Goal: Task Accomplishment & Management: Manage account settings

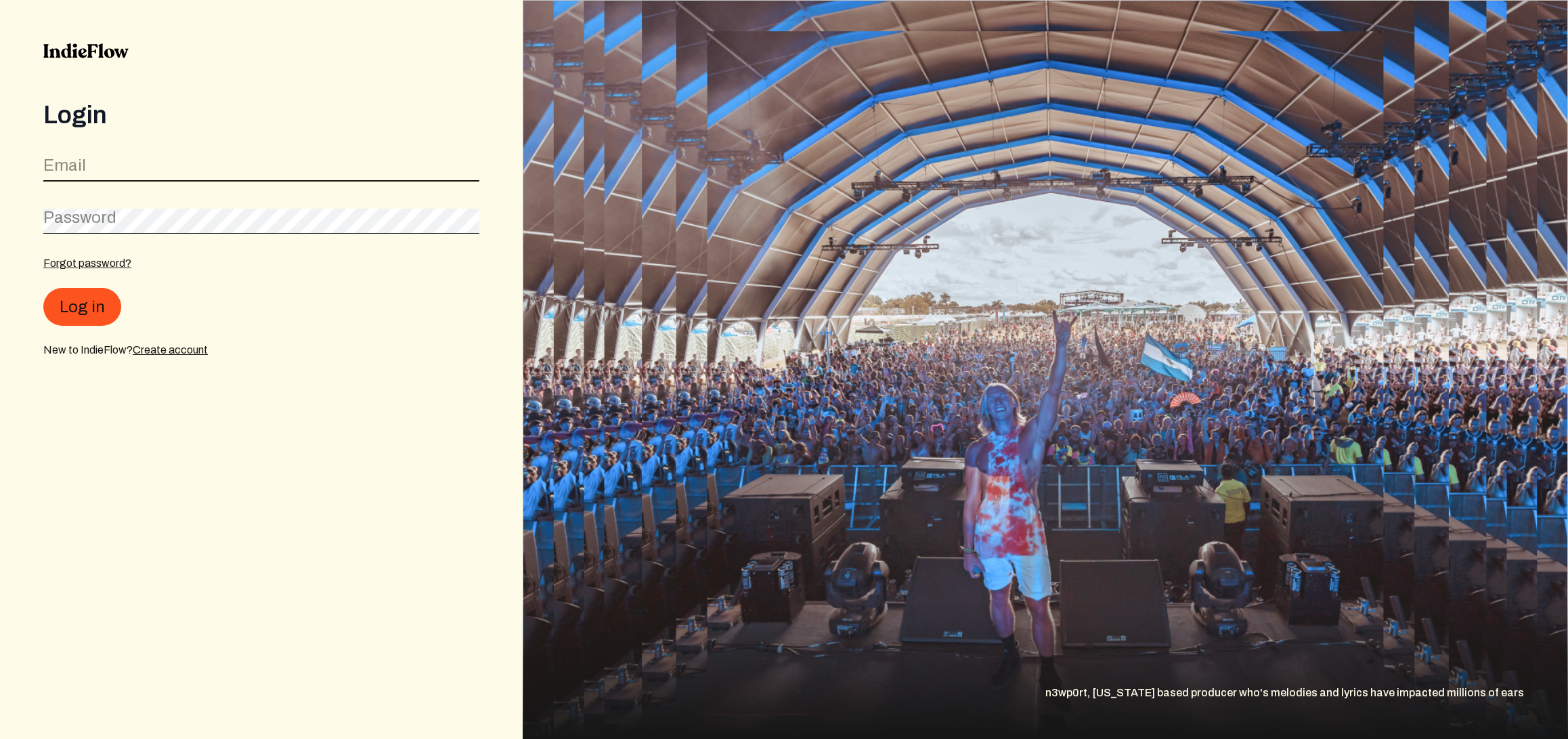
click at [213, 169] on input "email" at bounding box center [261, 169] width 436 height 26
type input "[PERSON_NAME][EMAIL_ADDRESS][DOMAIN_NAME]"
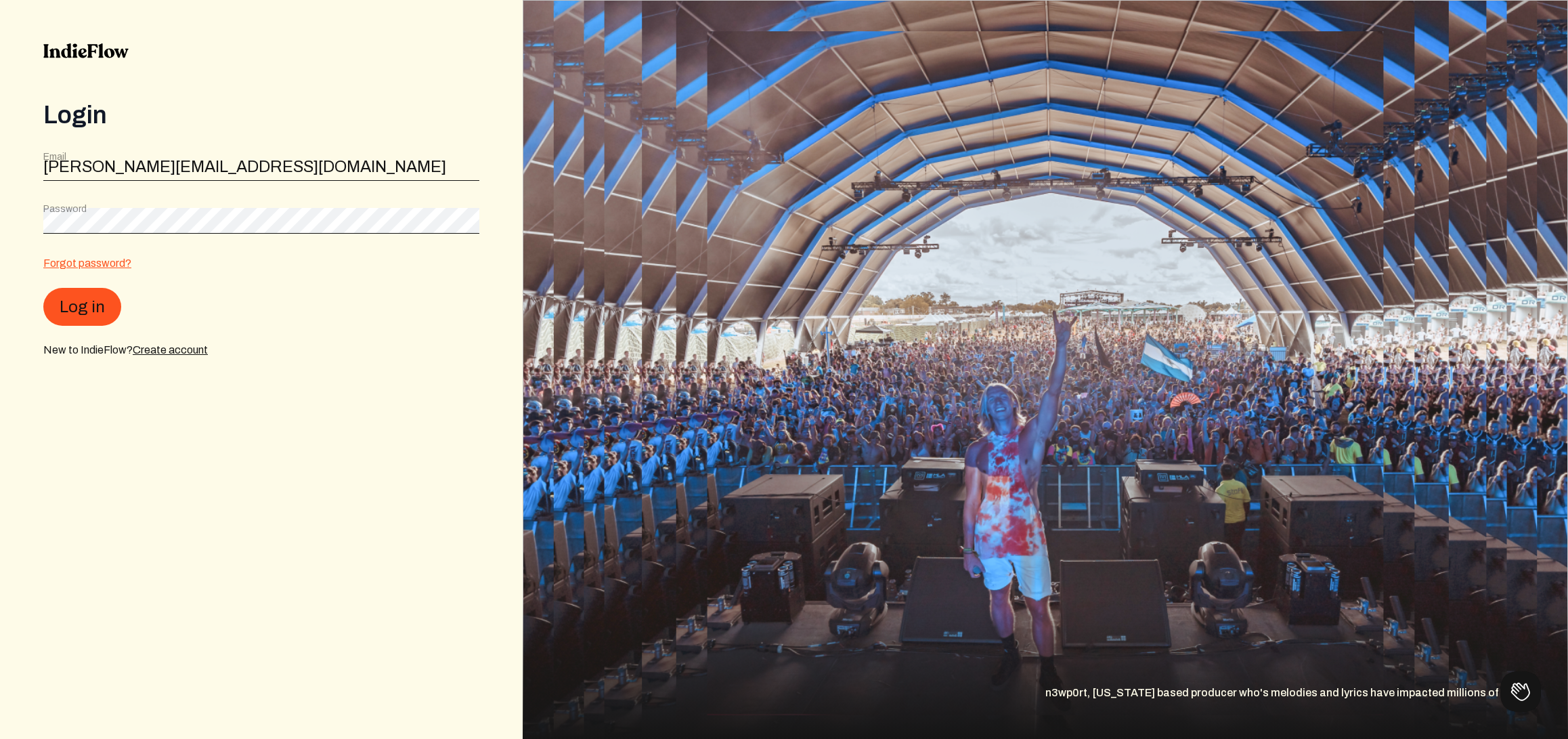
click at [91, 266] on link "Forgot password?" at bounding box center [87, 263] width 88 height 12
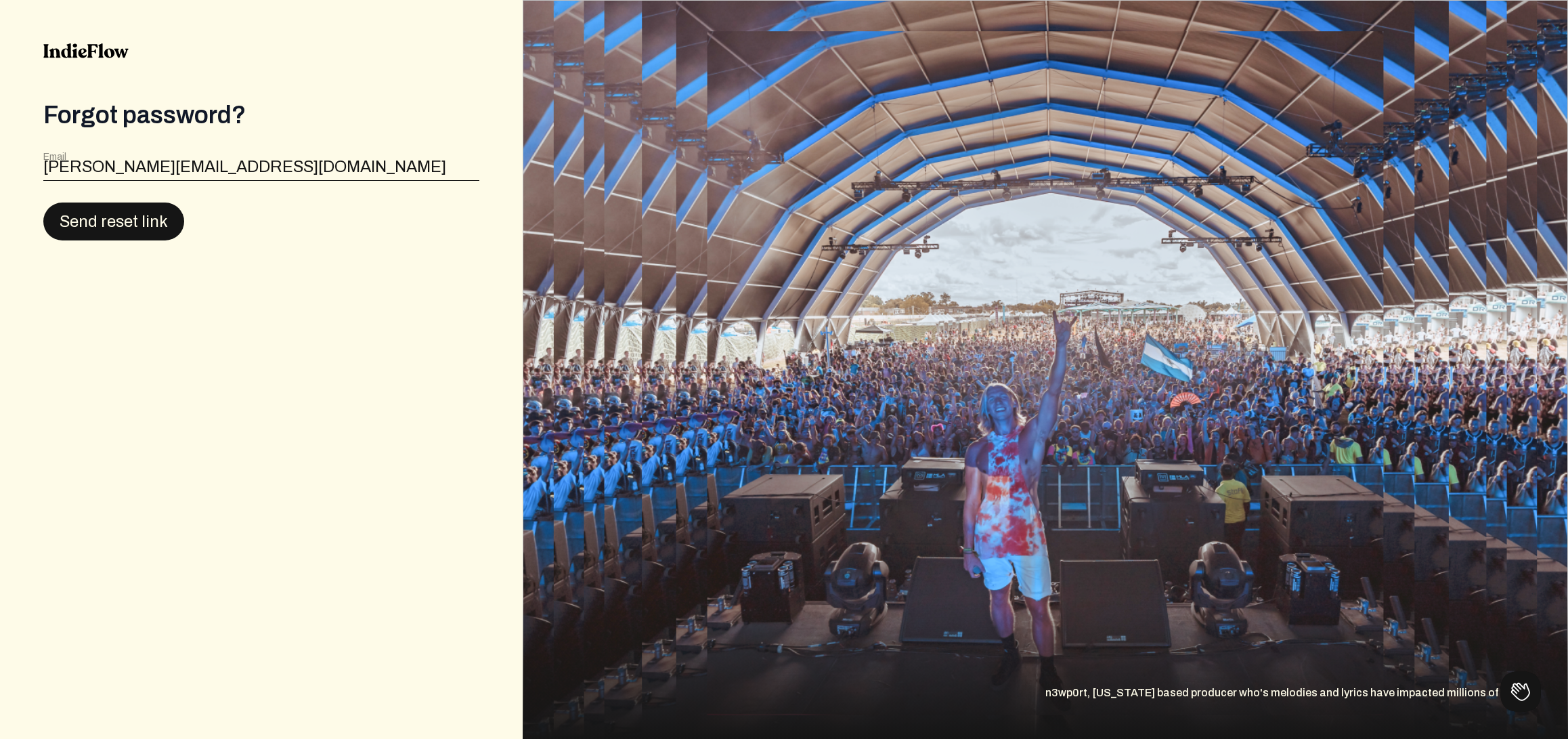
click at [142, 235] on button "Send reset link" at bounding box center [114, 221] width 141 height 38
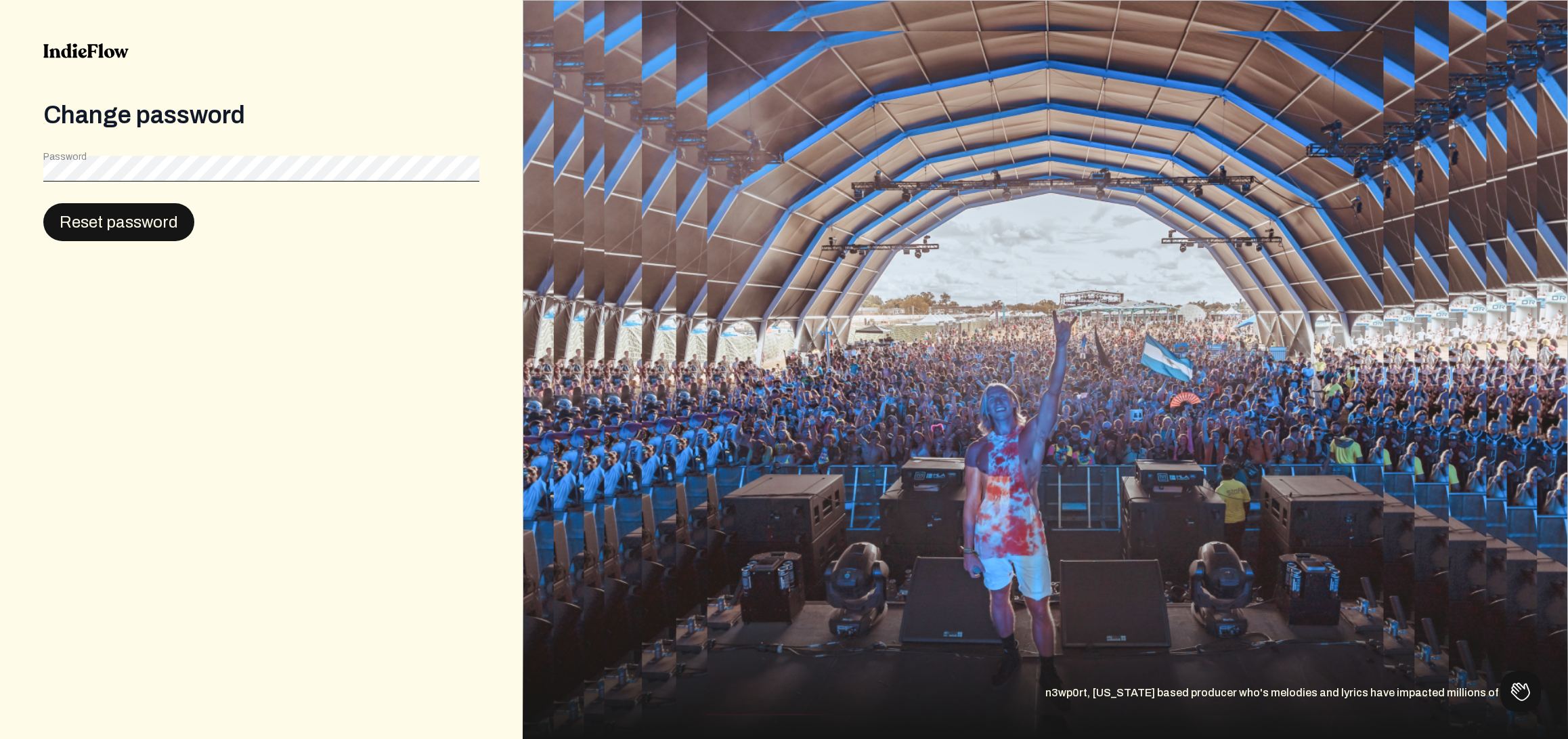
click at [106, 214] on button "Reset password" at bounding box center [119, 222] width 151 height 38
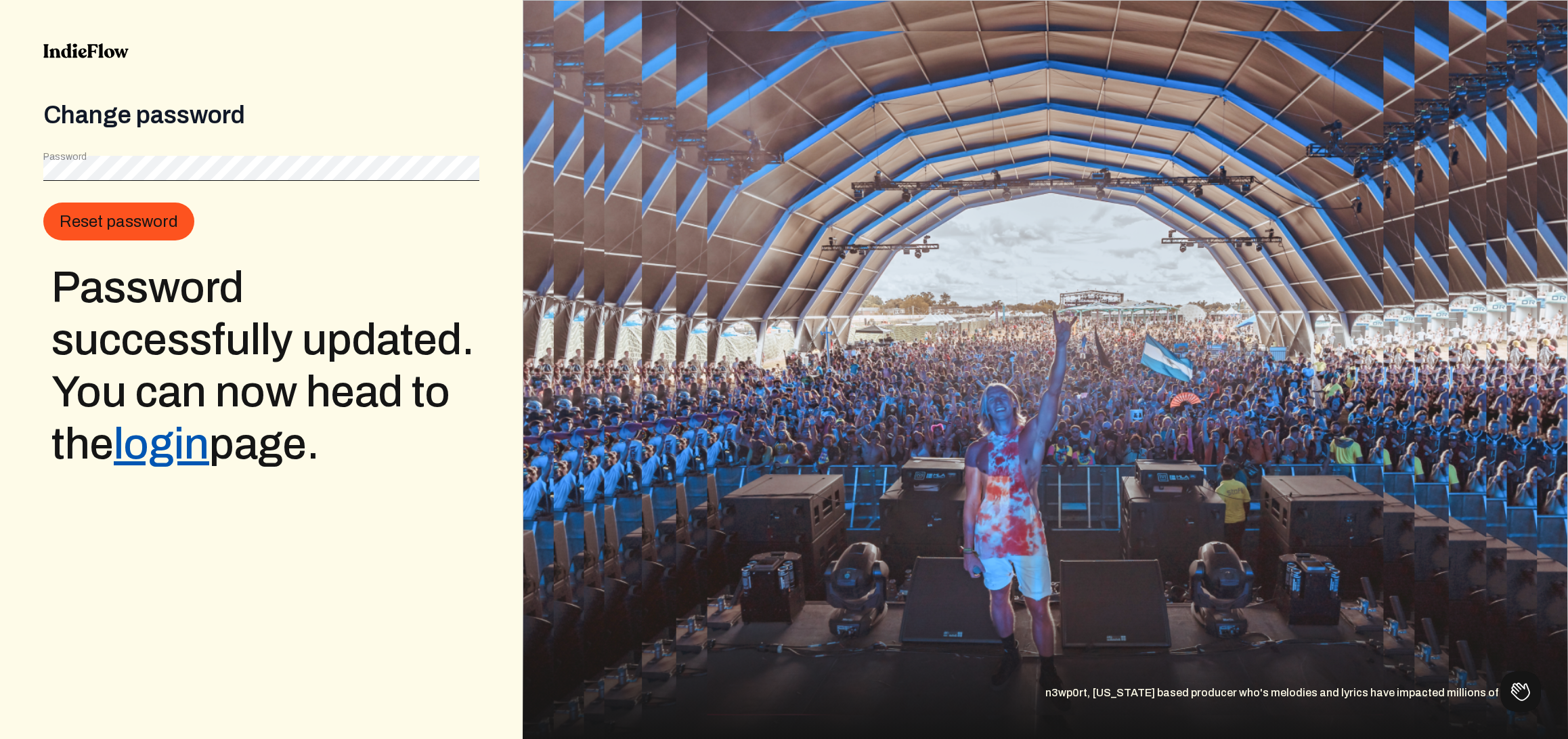
click at [202, 438] on link "login" at bounding box center [161, 444] width 96 height 47
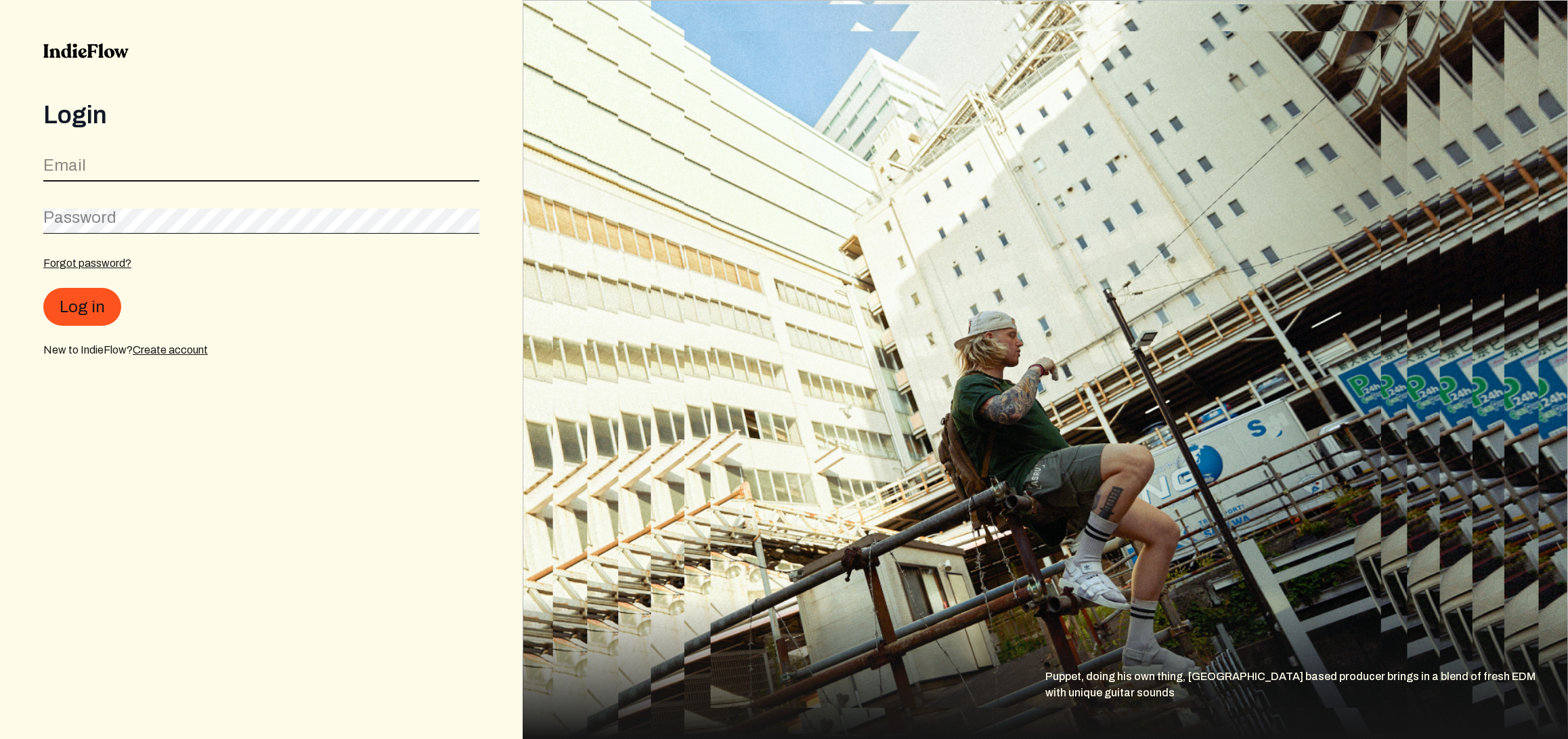
click at [146, 168] on input "email" at bounding box center [261, 169] width 436 height 26
type input "chris@moonpalaceproductions.com"
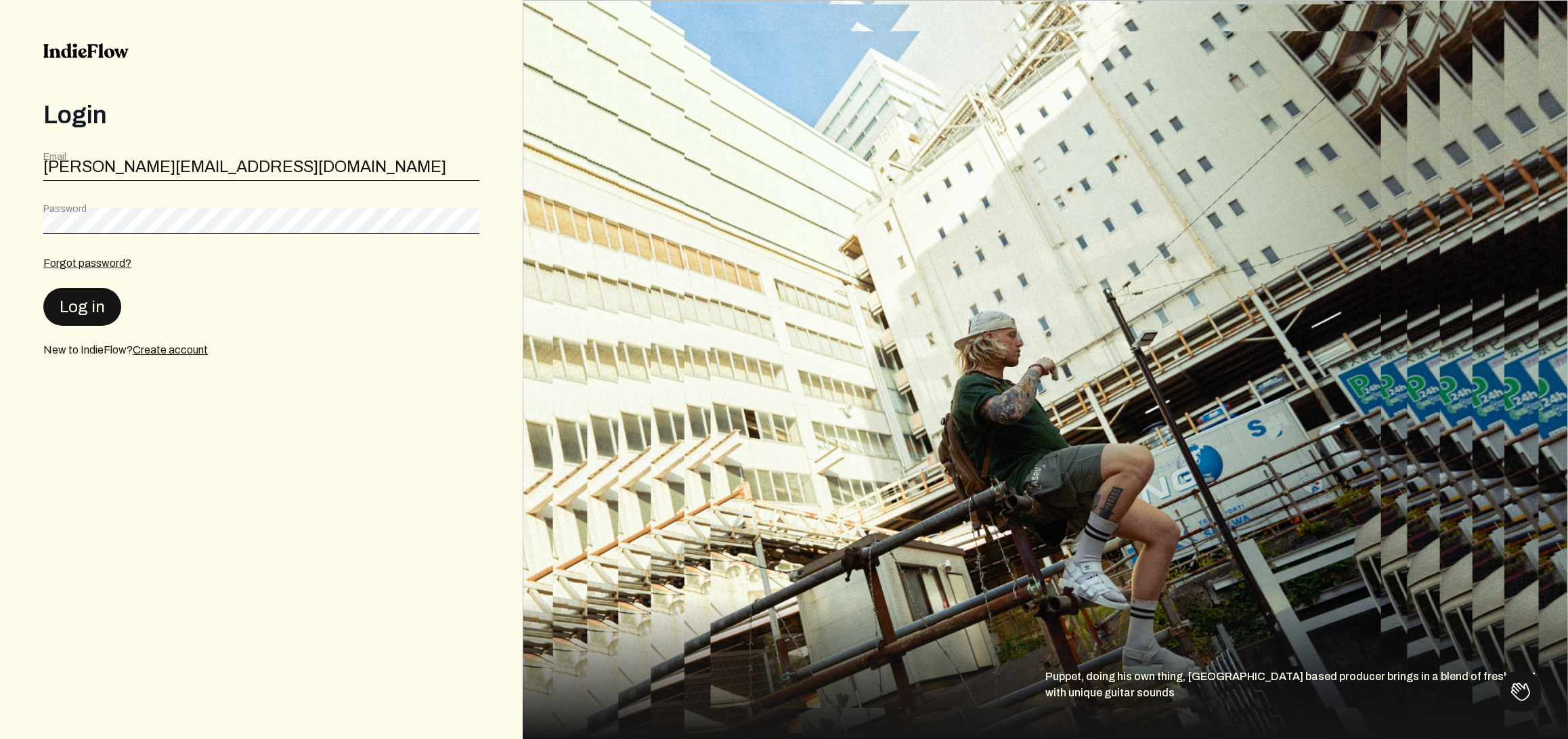
click at [96, 302] on button "Log in" at bounding box center [82, 307] width 78 height 38
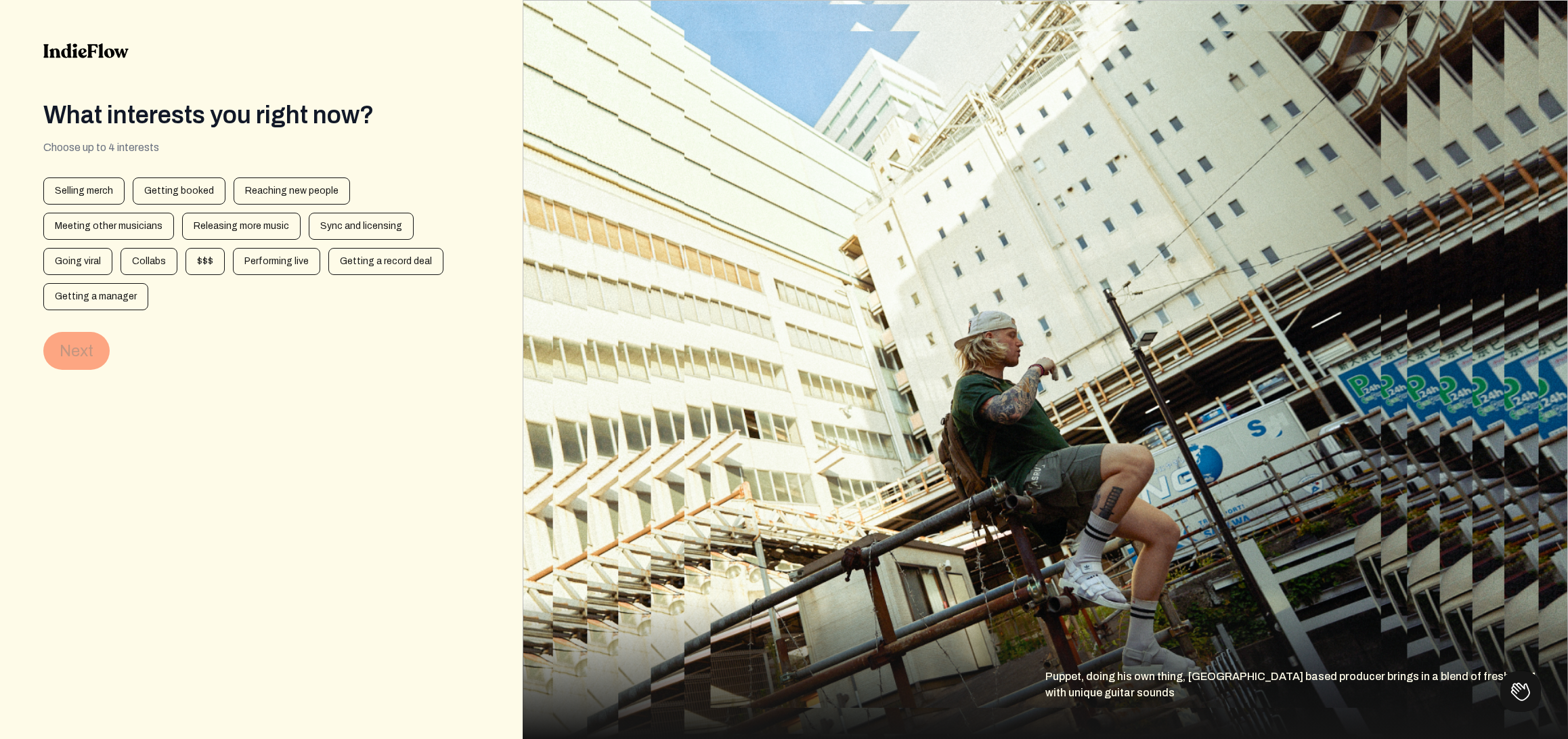
click at [343, 351] on div "What interests you right now? Choose up to 4 interests 1 artistInterests 2 spot…" at bounding box center [261, 369] width 523 height 739
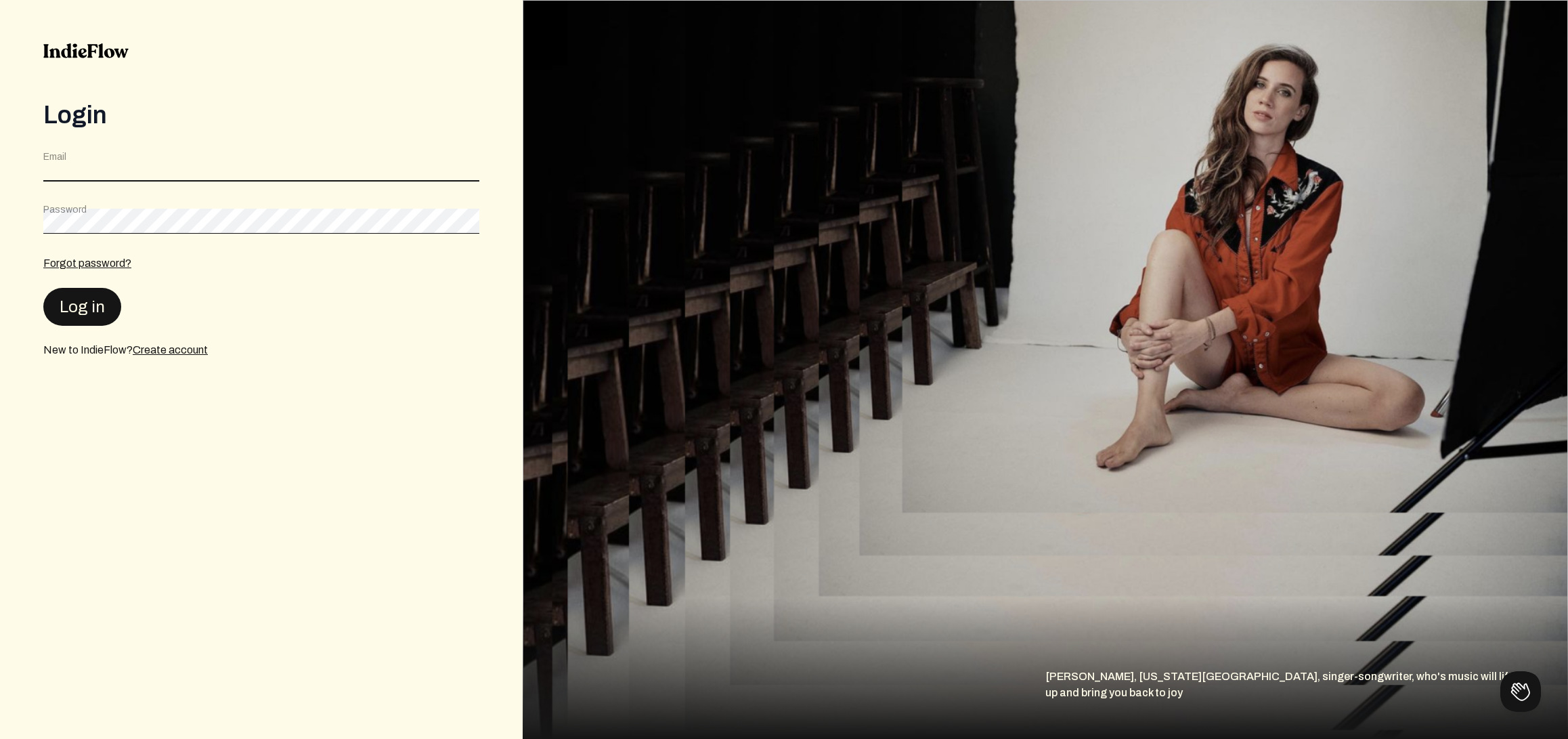
type input "[PERSON_NAME][EMAIL_ADDRESS][DOMAIN_NAME]"
click at [69, 306] on button "Log in" at bounding box center [82, 306] width 78 height 38
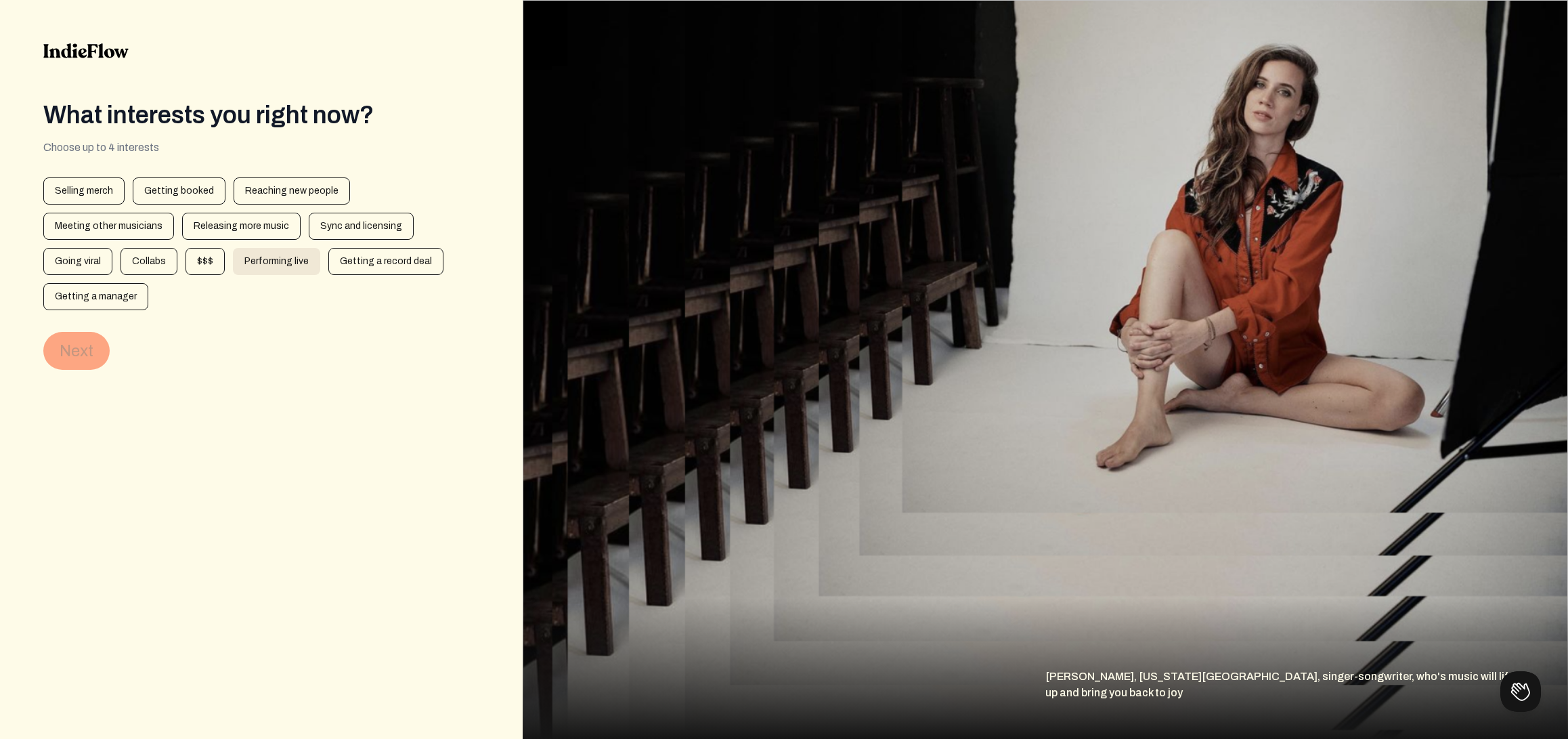
click at [233, 253] on div "Performing live" at bounding box center [276, 262] width 87 height 27
click at [182, 225] on div "Releasing more music" at bounding box center [241, 227] width 119 height 27
click at [309, 233] on div "Sync and licensing" at bounding box center [361, 227] width 105 height 27
click at [278, 188] on div "Reaching new people" at bounding box center [292, 191] width 117 height 27
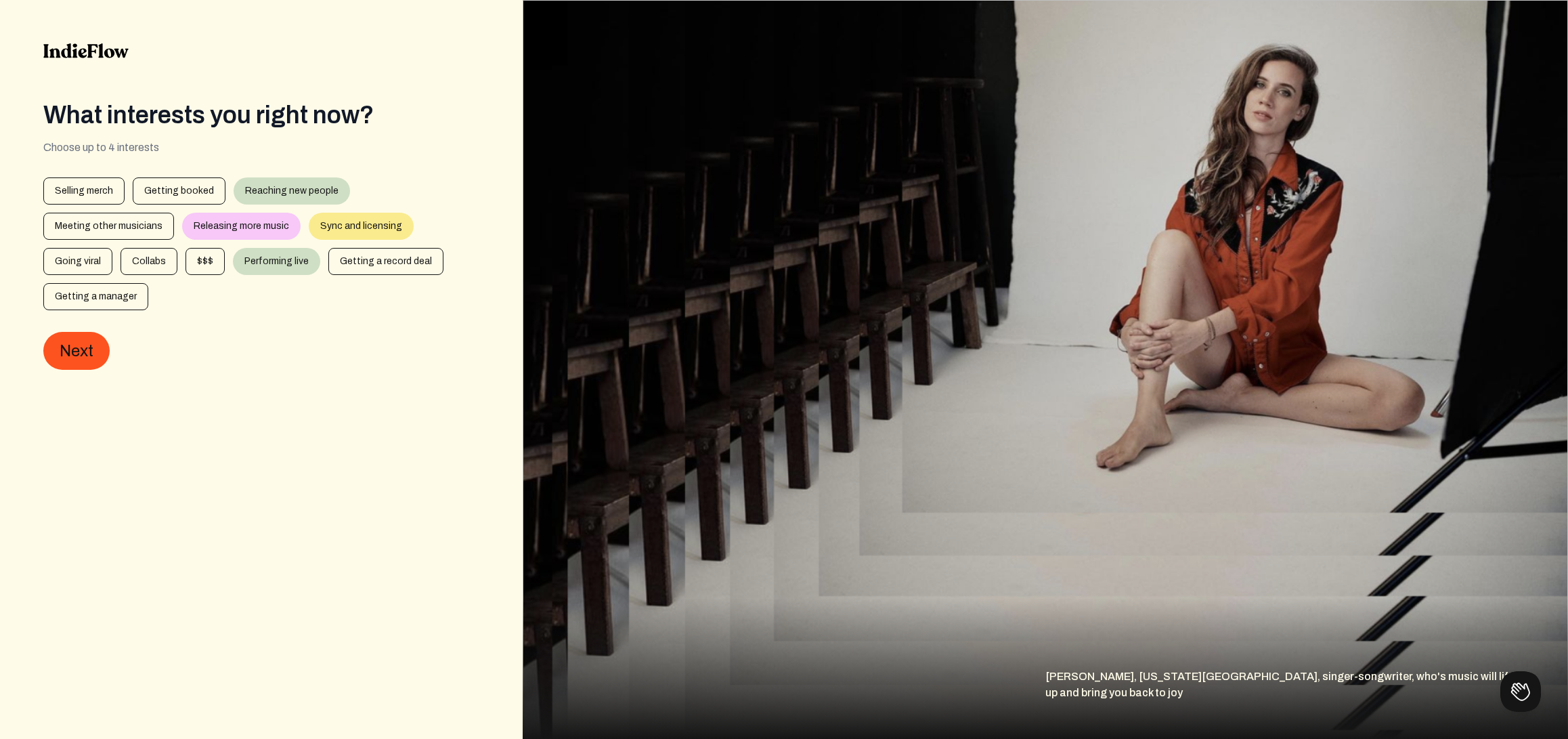
click at [260, 190] on div "Reaching new people" at bounding box center [292, 191] width 117 height 27
click at [178, 190] on div "Getting booked" at bounding box center [179, 191] width 93 height 27
click at [75, 332] on button "Next" at bounding box center [76, 350] width 66 height 38
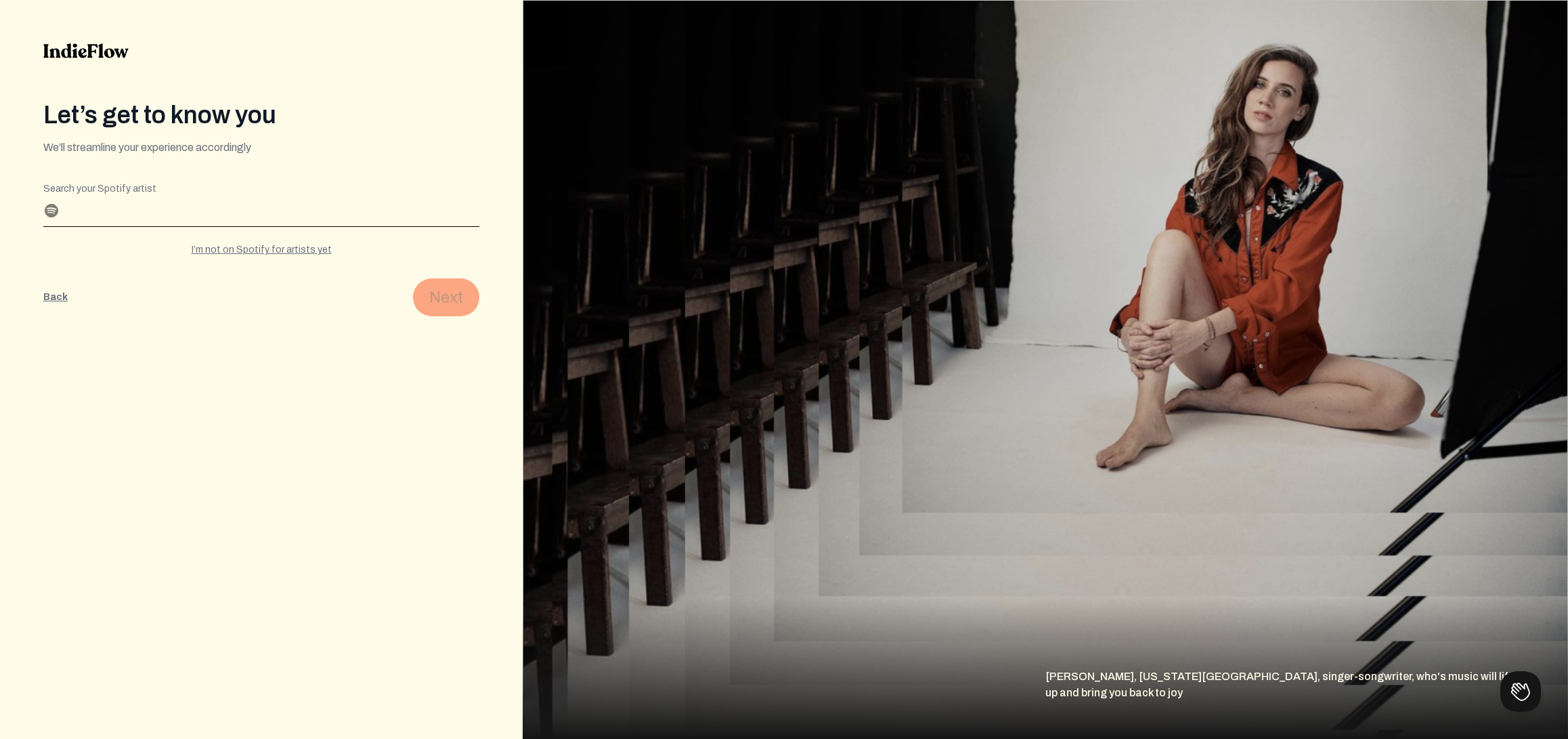
click at [134, 212] on input "Search your Spotify artist" at bounding box center [261, 215] width 436 height 22
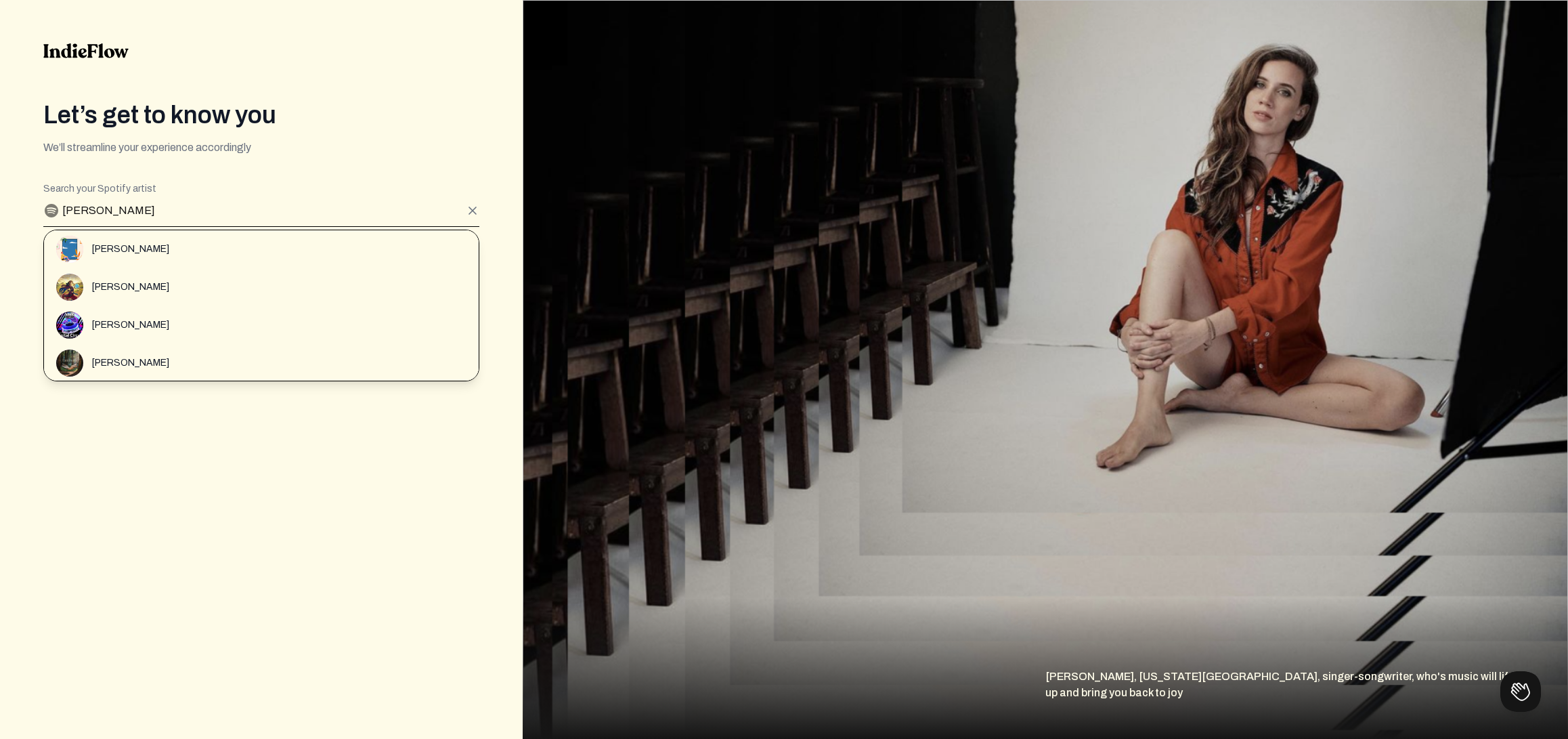
type input "Kai Tak"
click at [160, 460] on div "Let’s get to know you We’ll streamline your experience accordingly Editable cre…" at bounding box center [261, 369] width 523 height 739
click at [195, 165] on div "Let’s get to know you We’ll streamline your experience accordingly Editable cre…" at bounding box center [261, 209] width 436 height 214
click at [480, 214] on div "Let’s get to know you We’ll streamline your experience accordingly Editable cre…" at bounding box center [261, 369] width 523 height 739
click at [286, 461] on div "Let’s get to know you We’ll streamline your experience accordingly Editable cre…" at bounding box center [261, 369] width 523 height 739
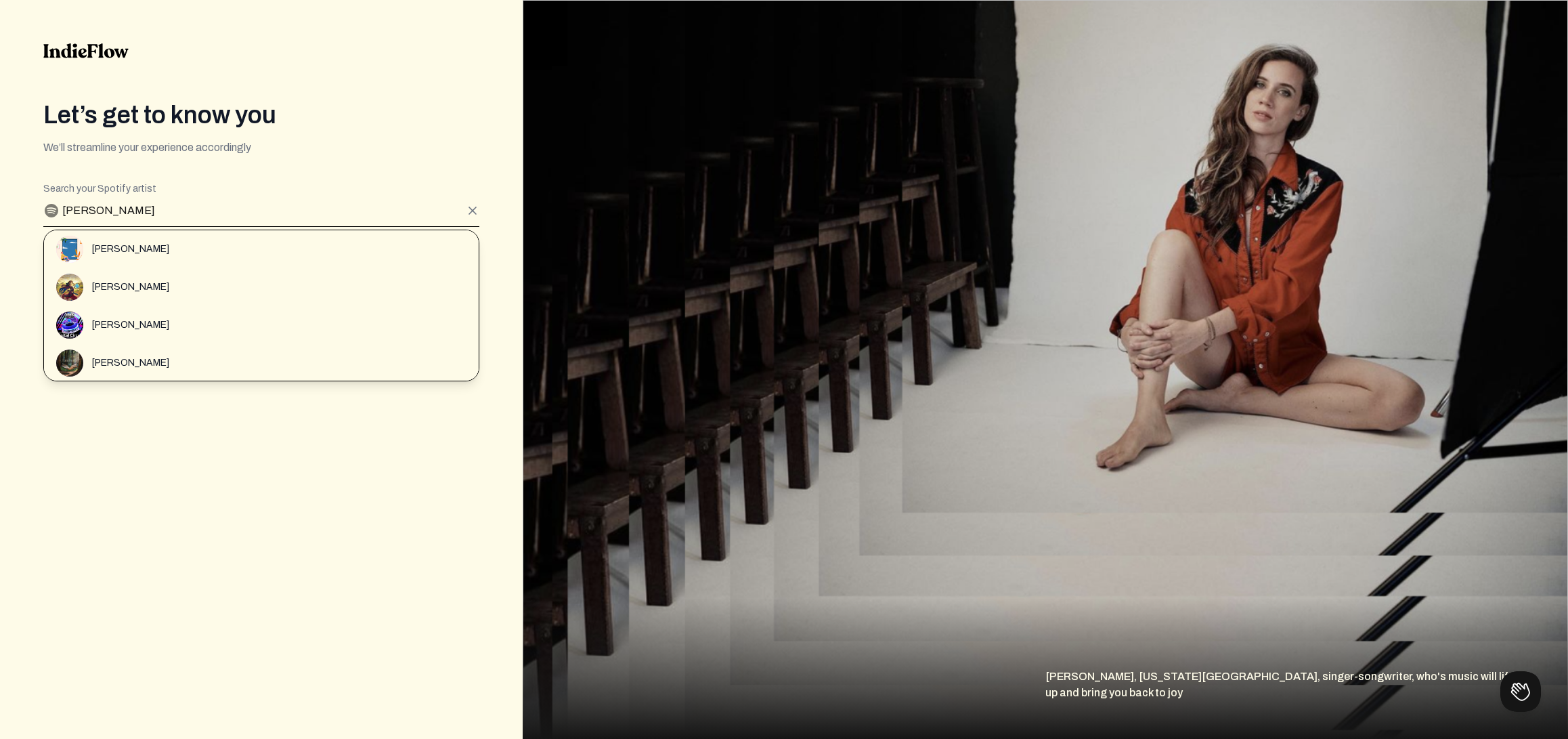
click at [475, 211] on icon at bounding box center [473, 210] width 14 height 14
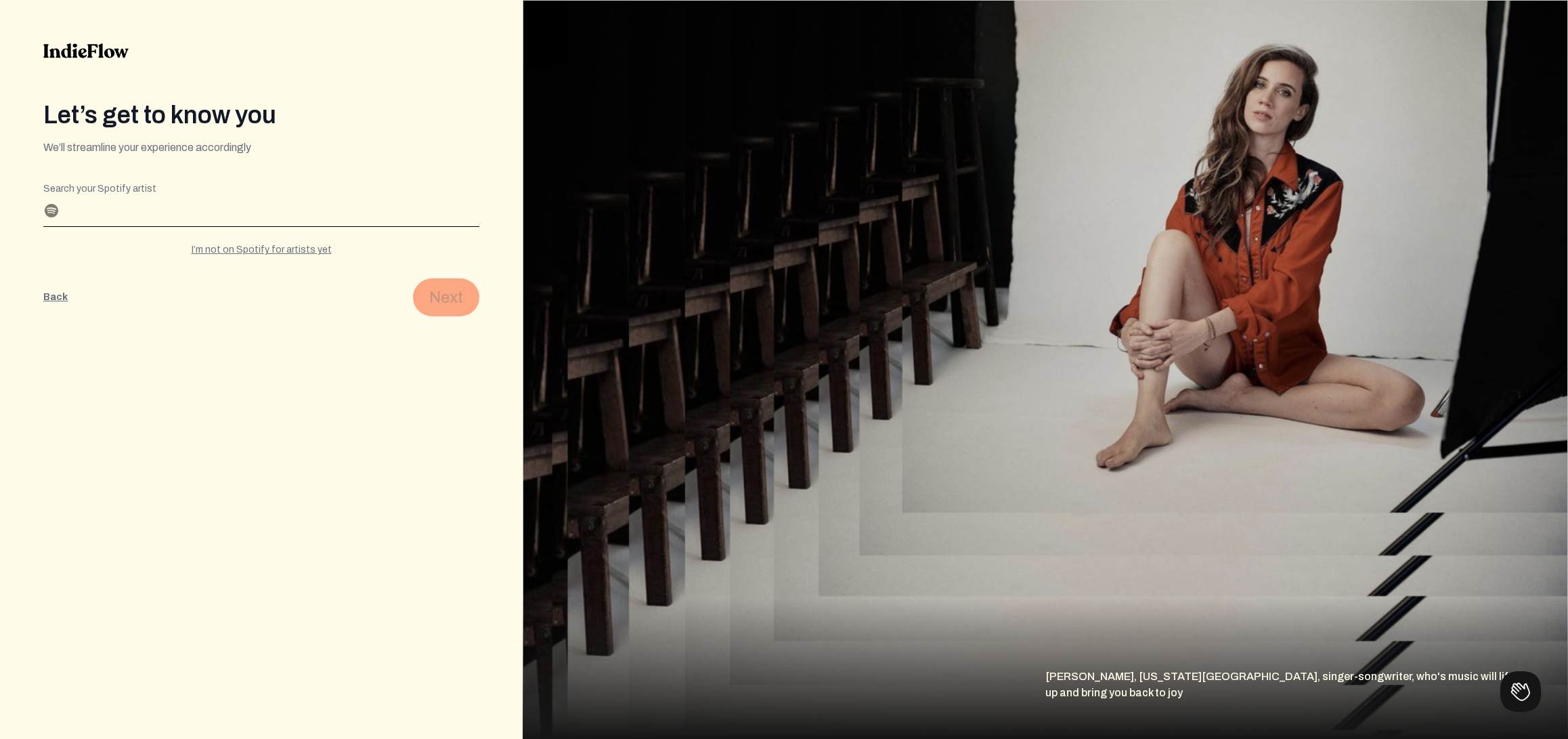
click at [287, 204] on input "Search your Spotify artist" at bounding box center [261, 215] width 436 height 22
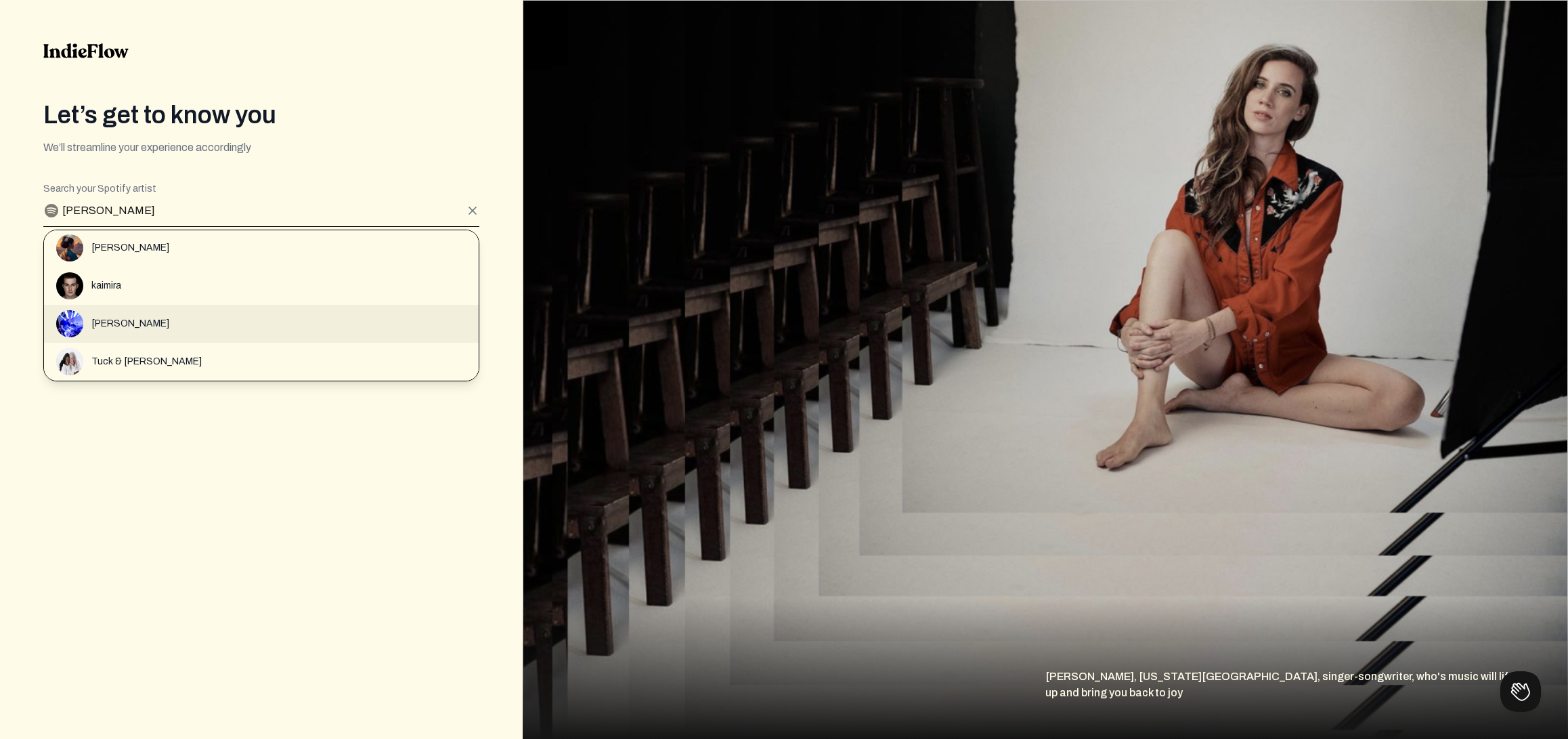
scroll to position [203, 0]
type input "Kai Tak"
click at [133, 317] on div "Kai Tak" at bounding box center [267, 312] width 422 height 27
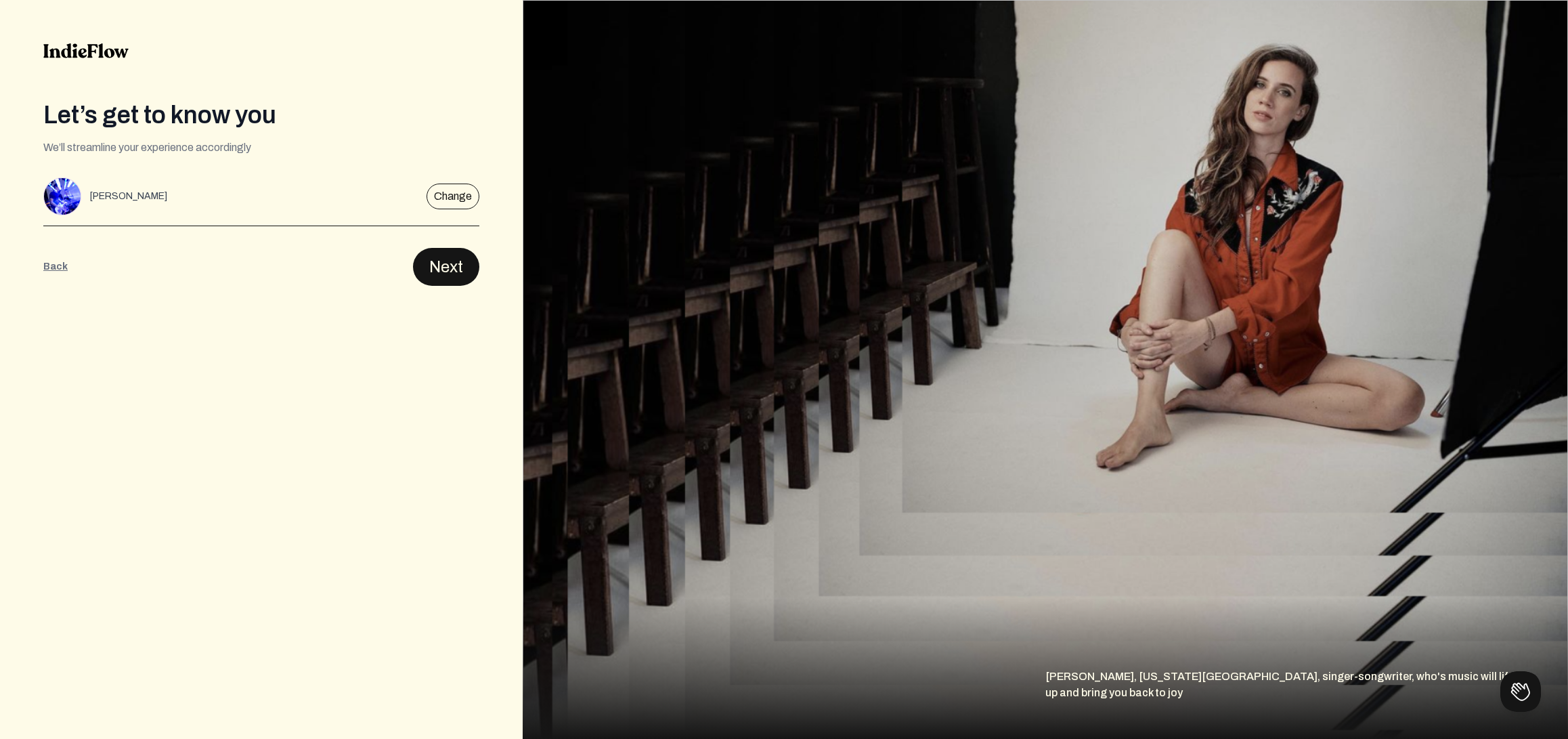
click at [445, 273] on button "Next" at bounding box center [446, 267] width 66 height 38
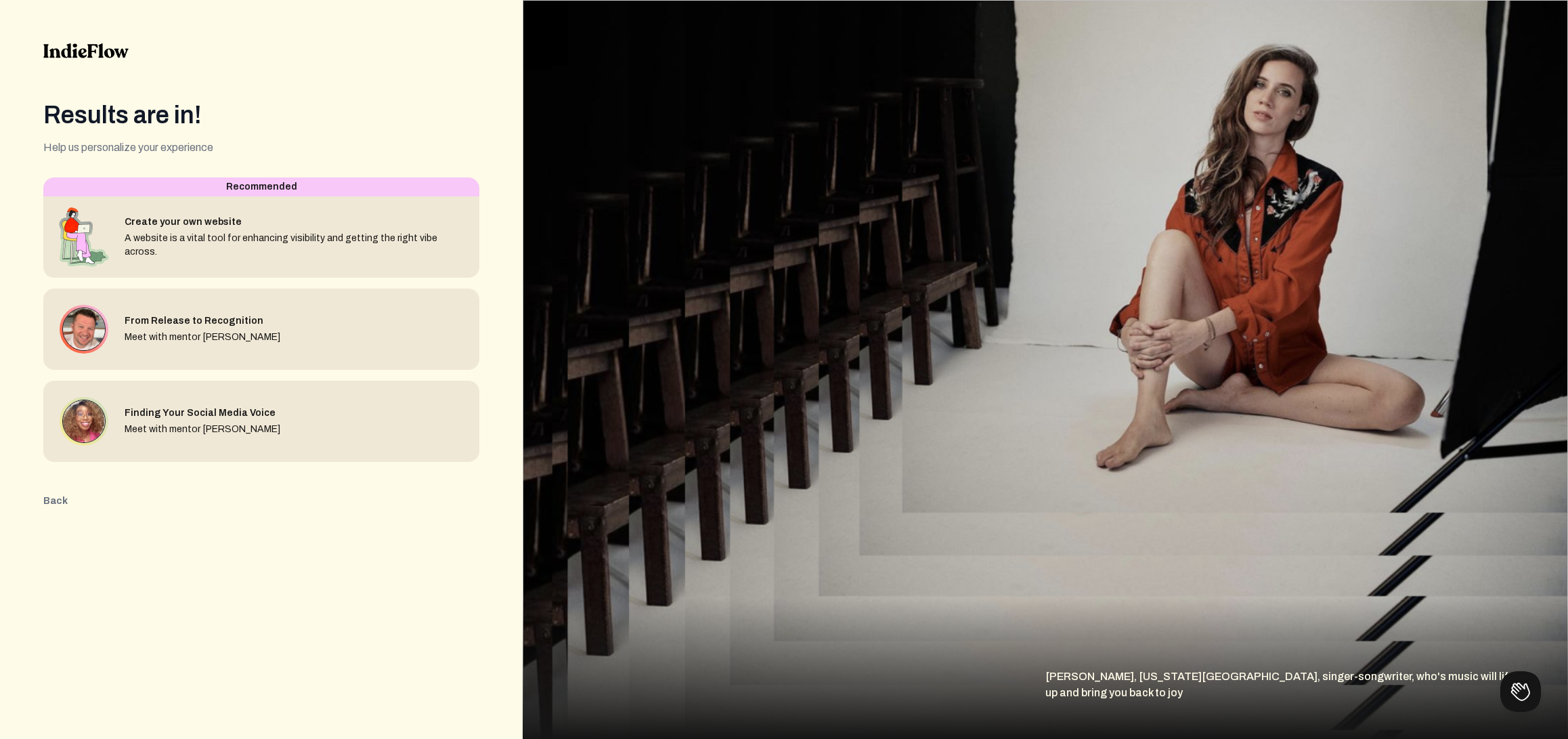
click at [54, 504] on button "Back" at bounding box center [55, 501] width 24 height 14
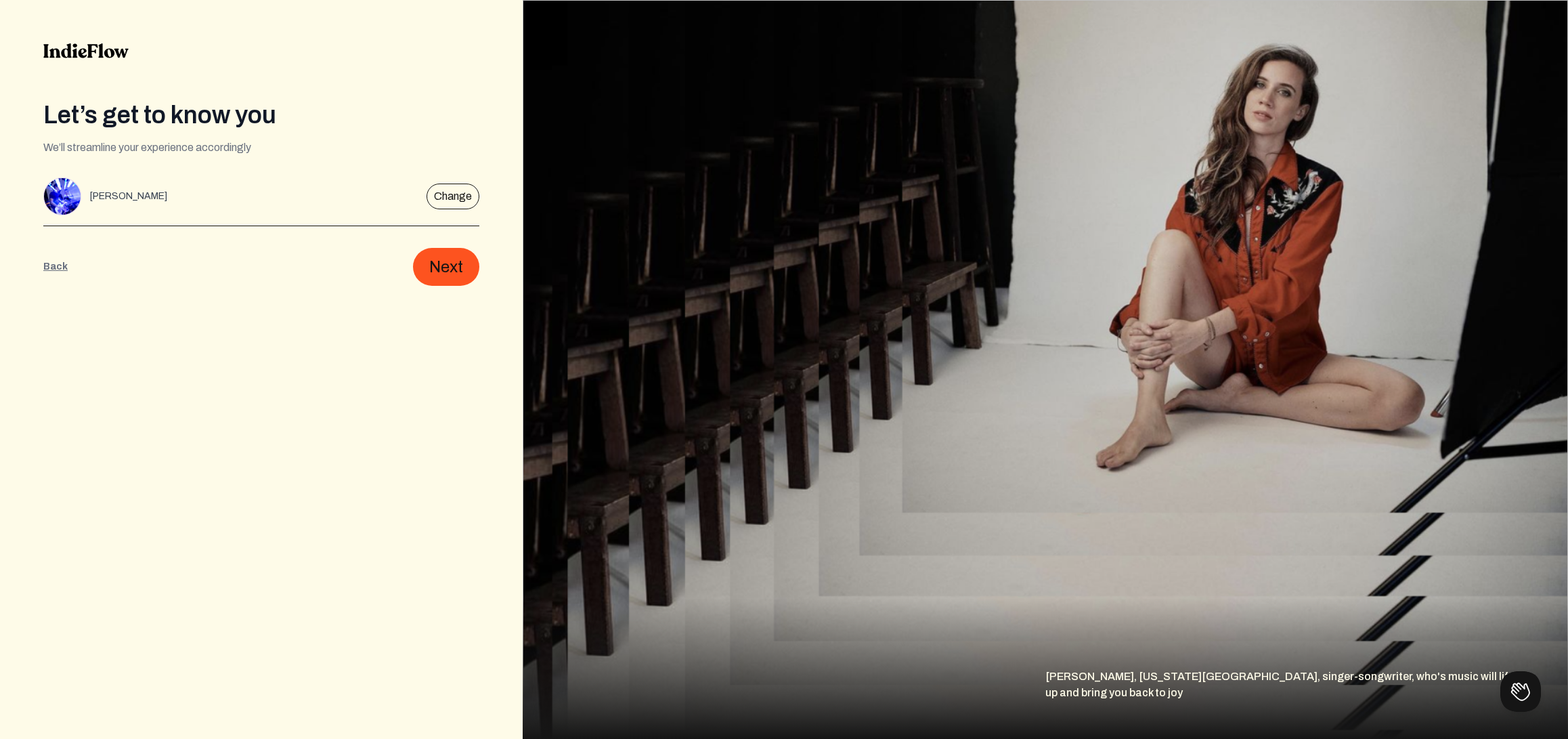
click at [445, 294] on div "Let’s get to know you We’ll streamline your experience accordingly Editable cre…" at bounding box center [261, 369] width 523 height 739
click at [443, 273] on button "Next" at bounding box center [446, 267] width 66 height 38
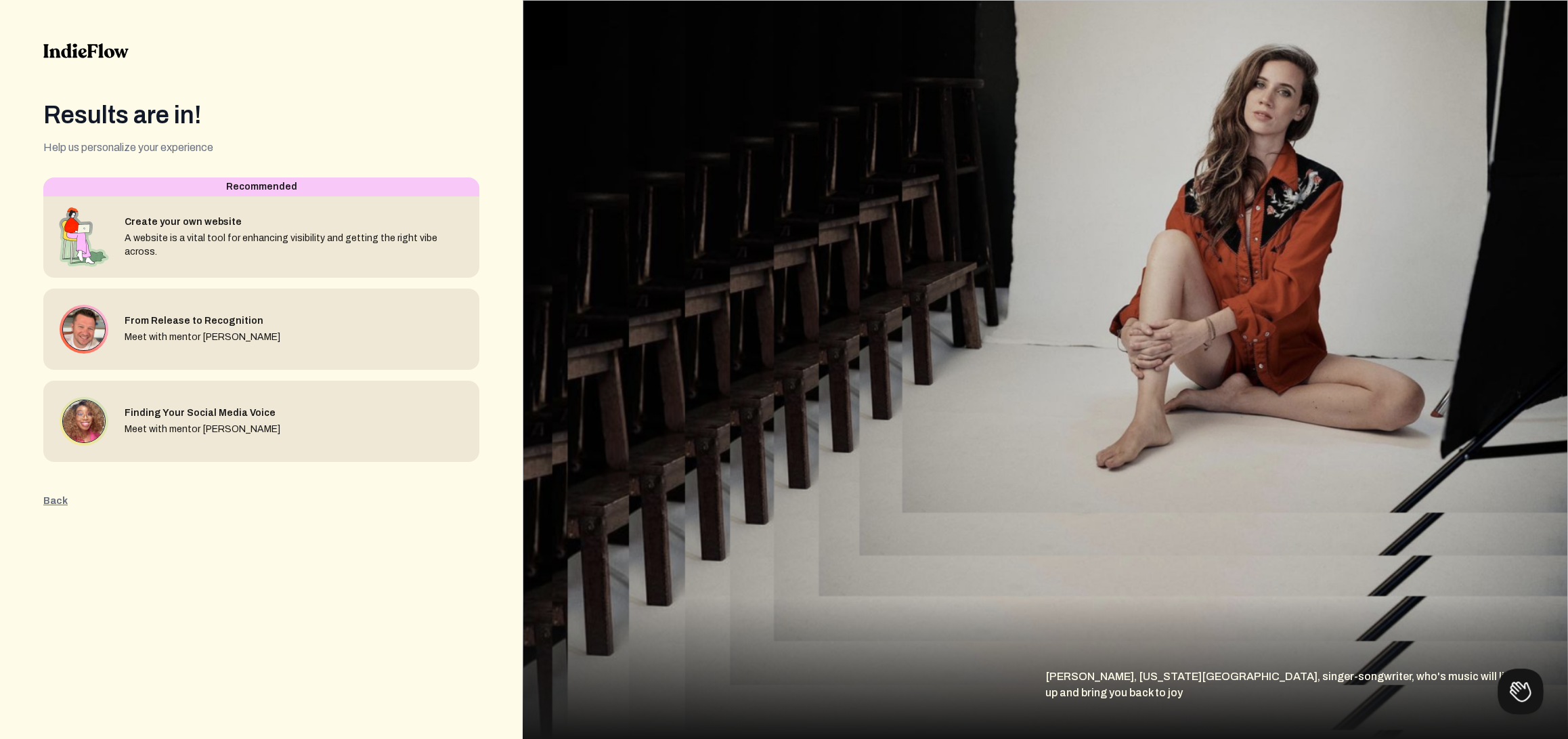
click at [1528, 689] on button at bounding box center [1518, 689] width 40 height 40
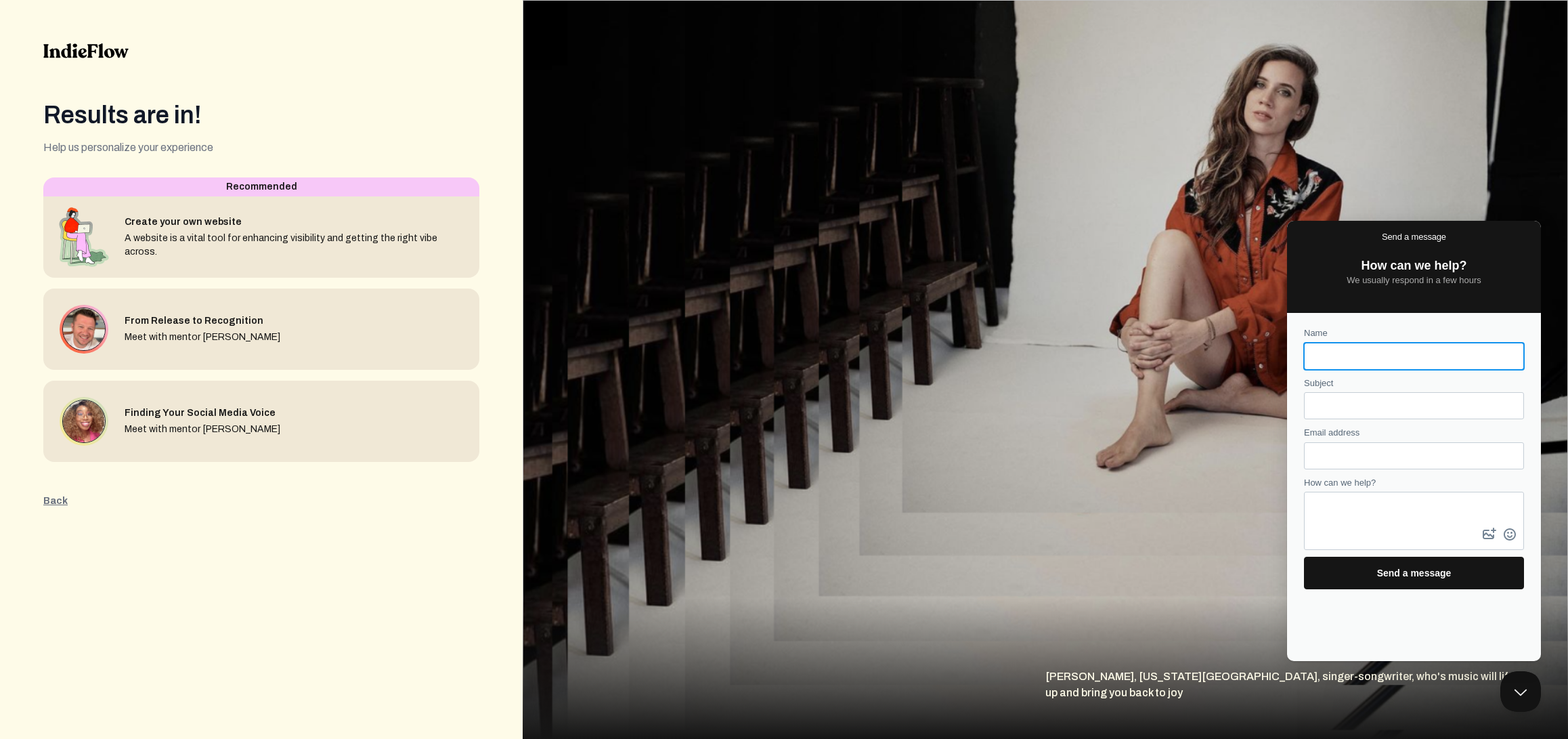
scroll to position [0, 0]
type input "Chris King"
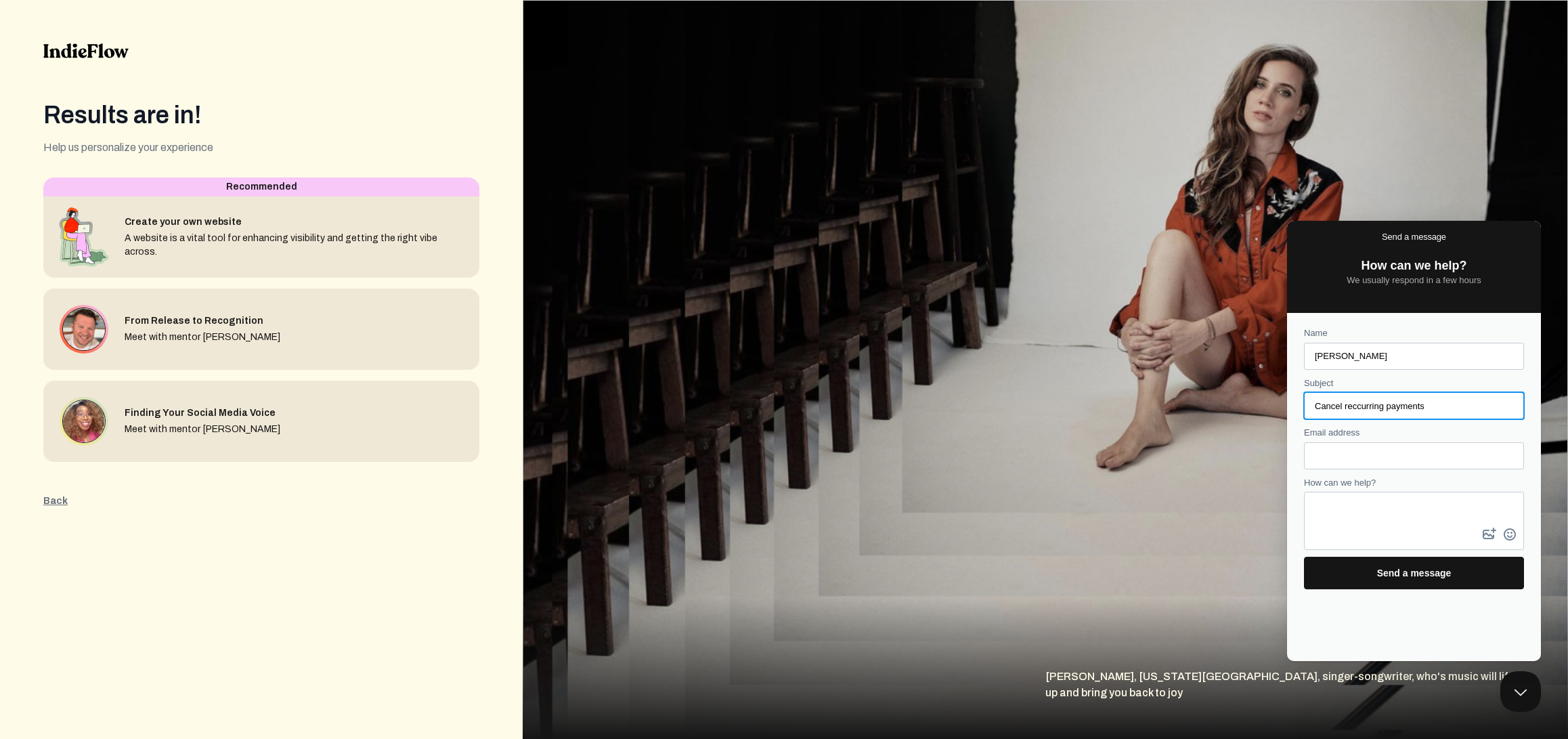
type input "Cancel reccurring payments"
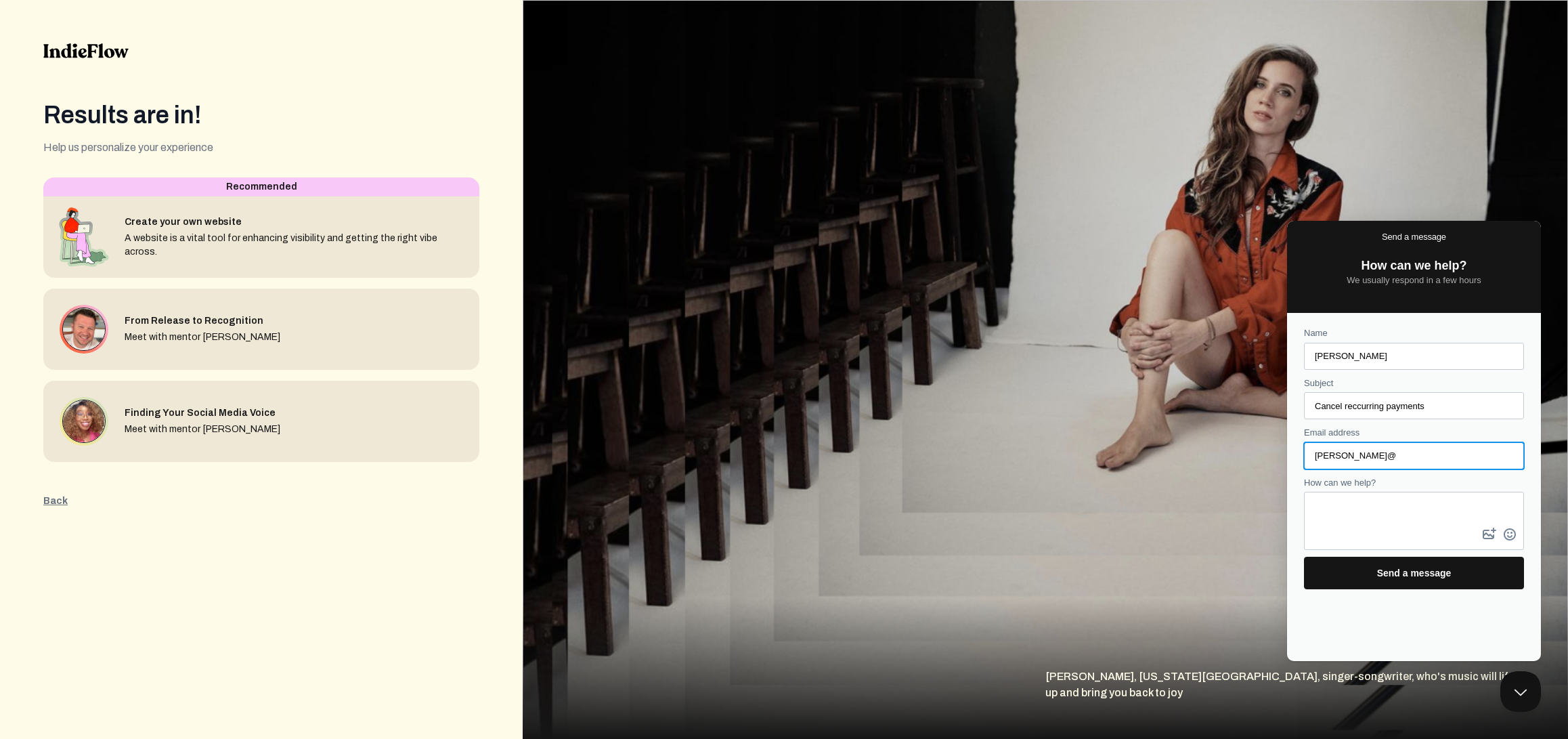
type input "chris@moonpalaceproductions.com"
click at [1393, 522] on textarea "How can we help?" at bounding box center [1414, 509] width 217 height 32
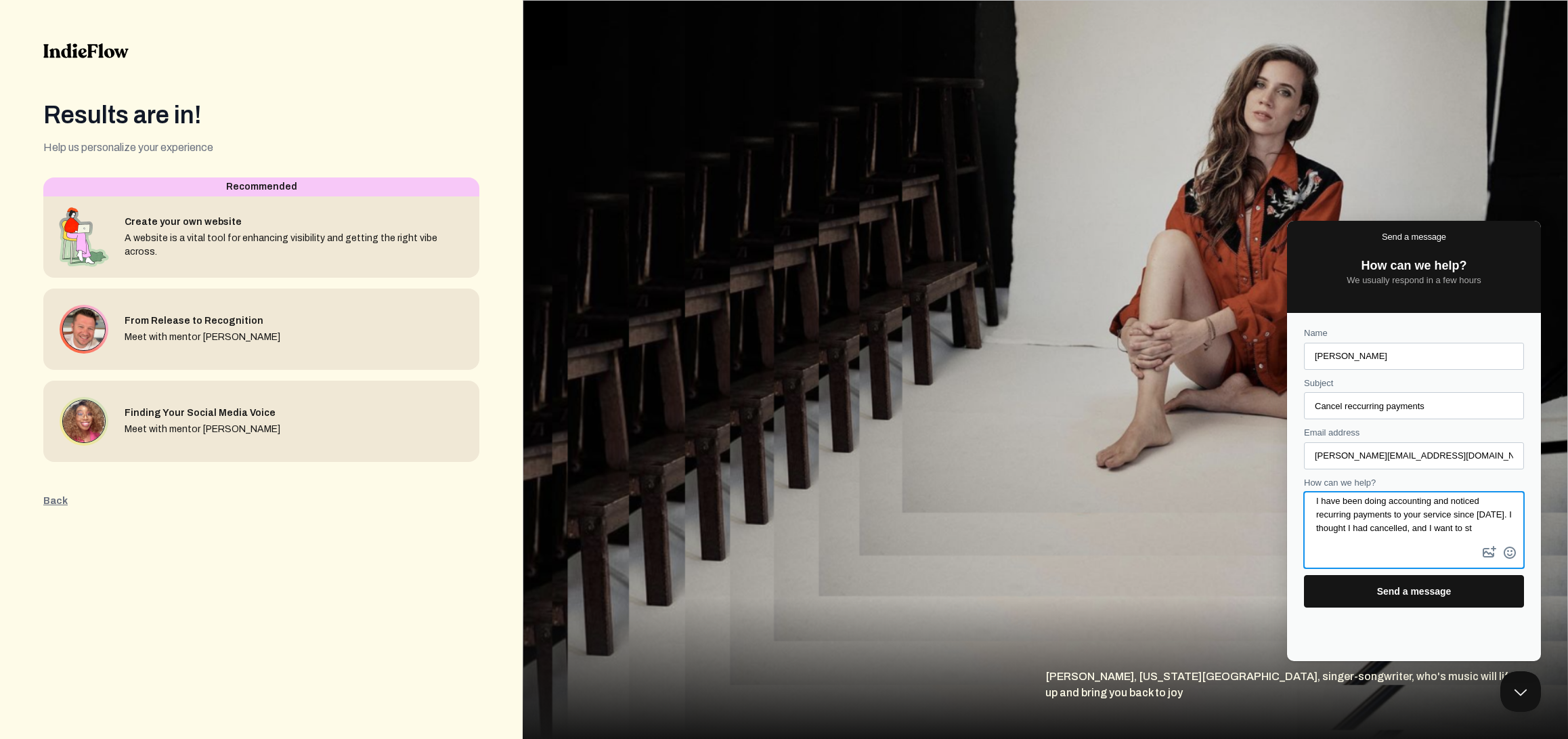
scroll to position [9, 0]
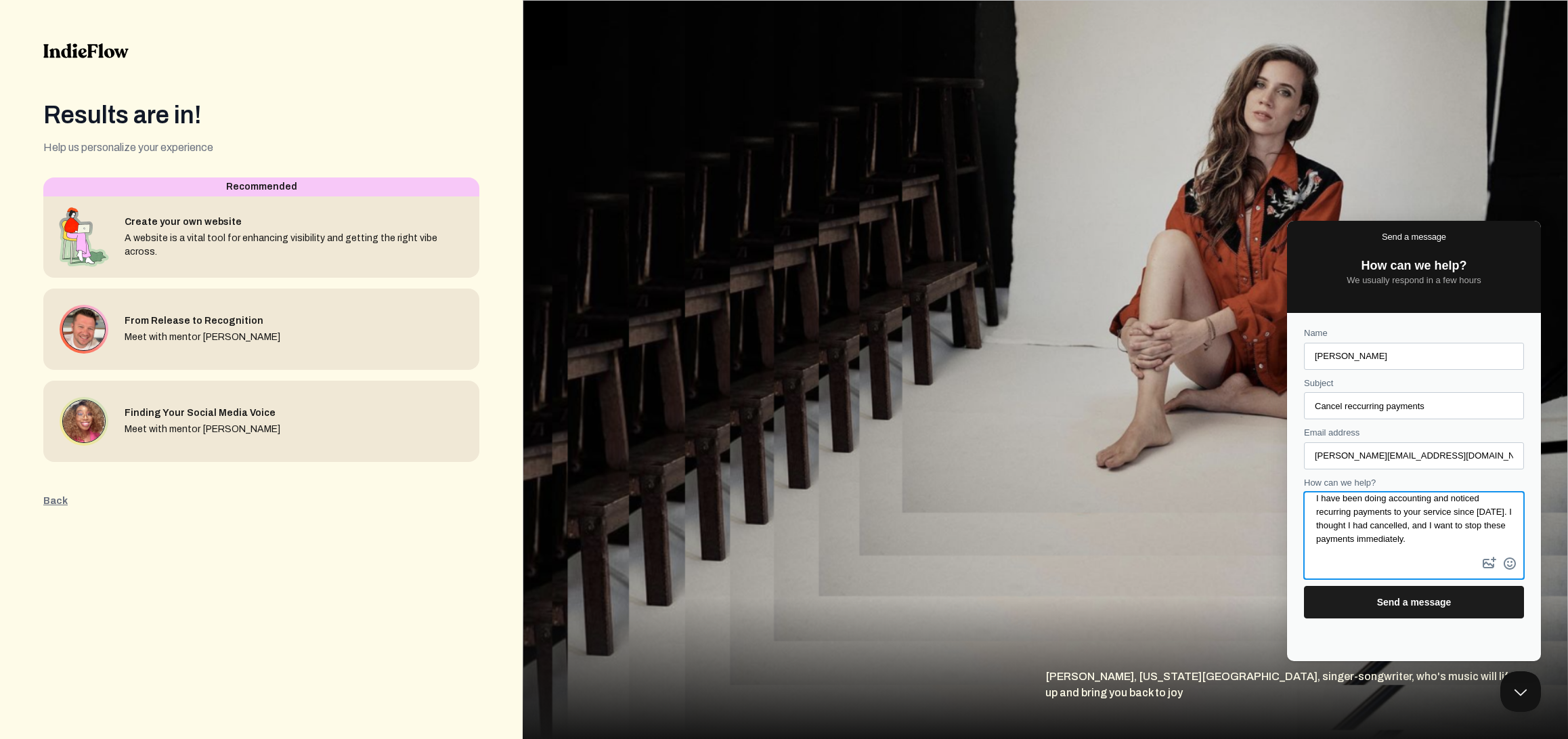
type textarea "I have been doing accounting and noticed recurring payments to your service sin…"
click at [1385, 607] on span "Send a message" at bounding box center [1414, 602] width 191 height 31
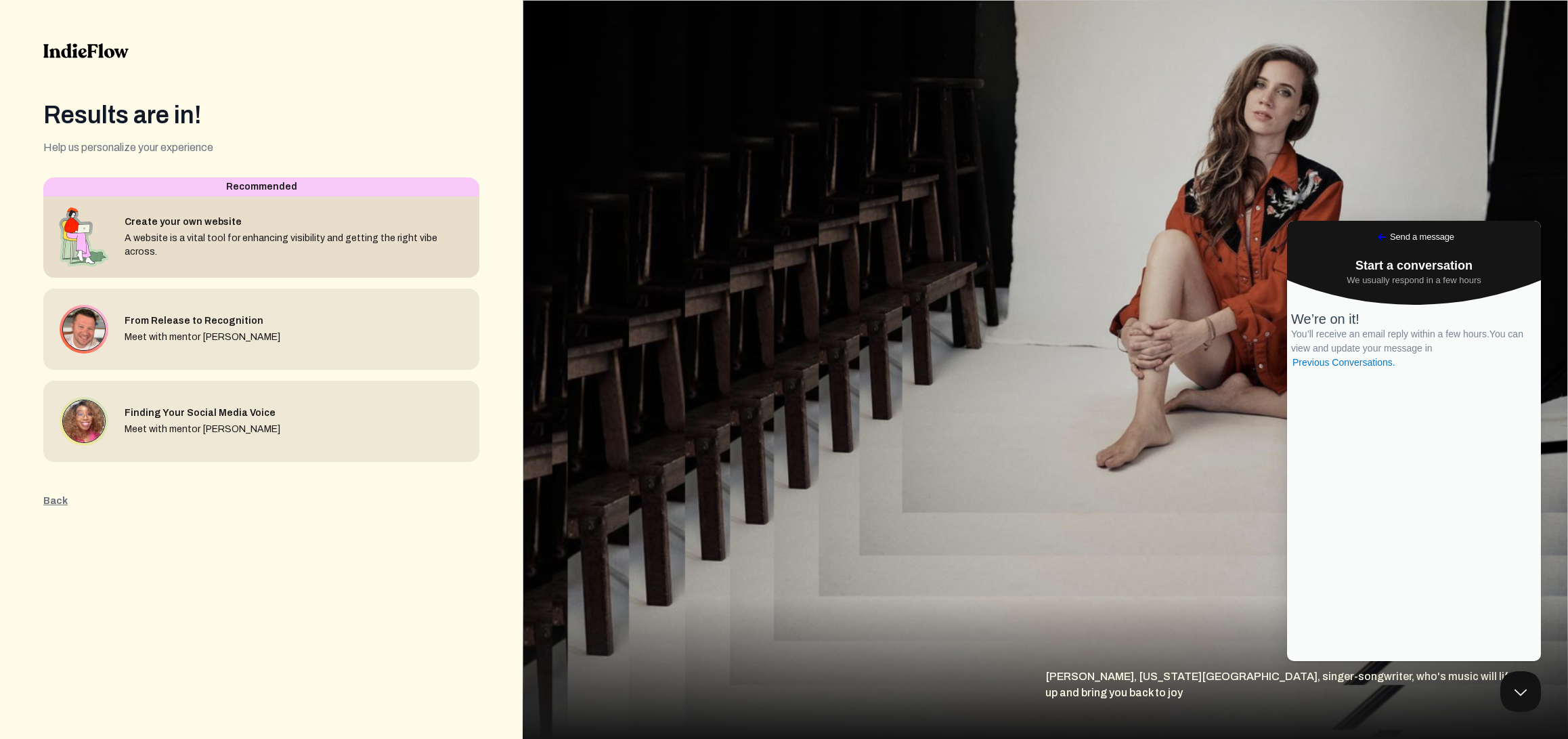
click at [329, 256] on div "Create your own website A website is a vital tool for enhancing visibility and …" at bounding box center [261, 237] width 436 height 81
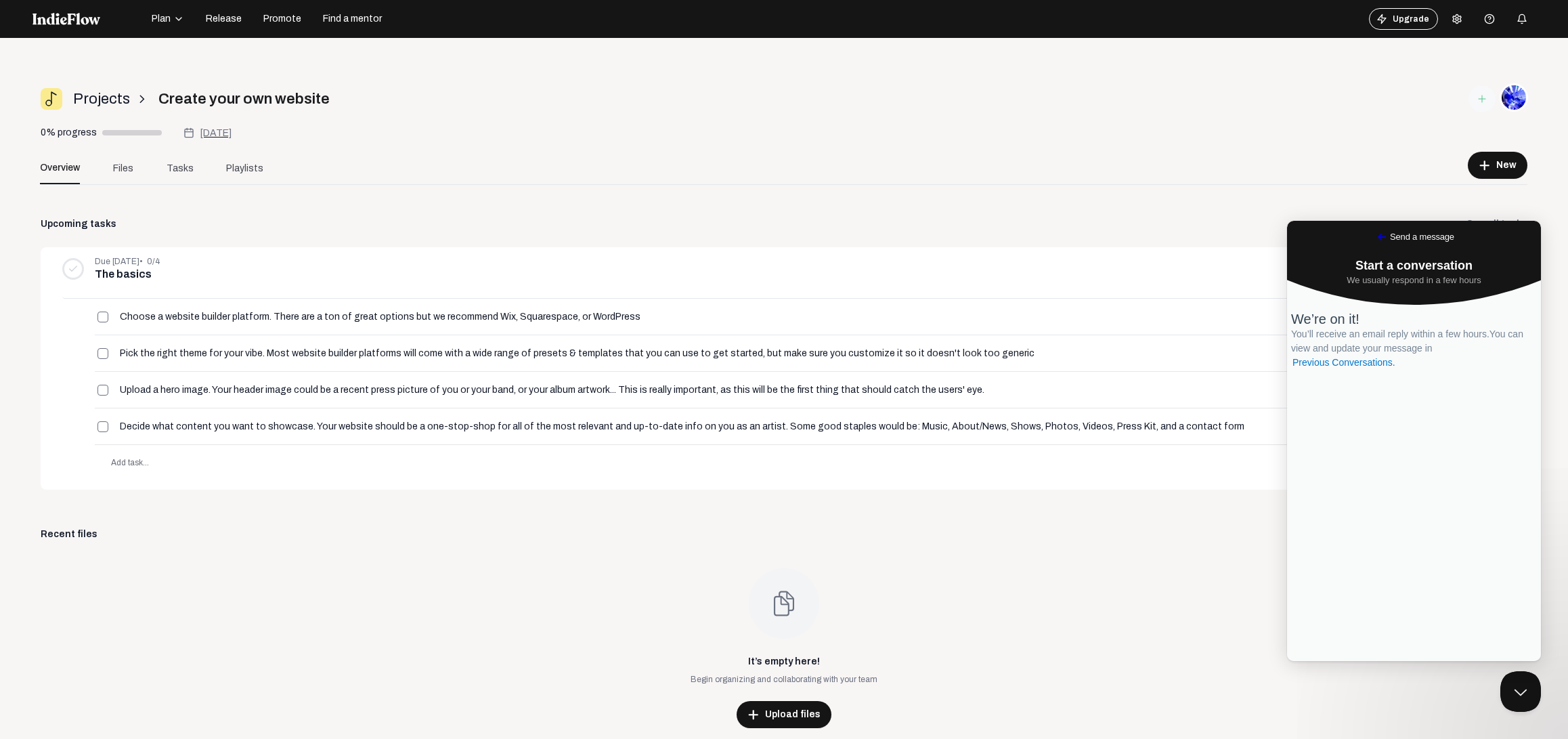
click at [1515, 25] on div "button" at bounding box center [1522, 19] width 27 height 27
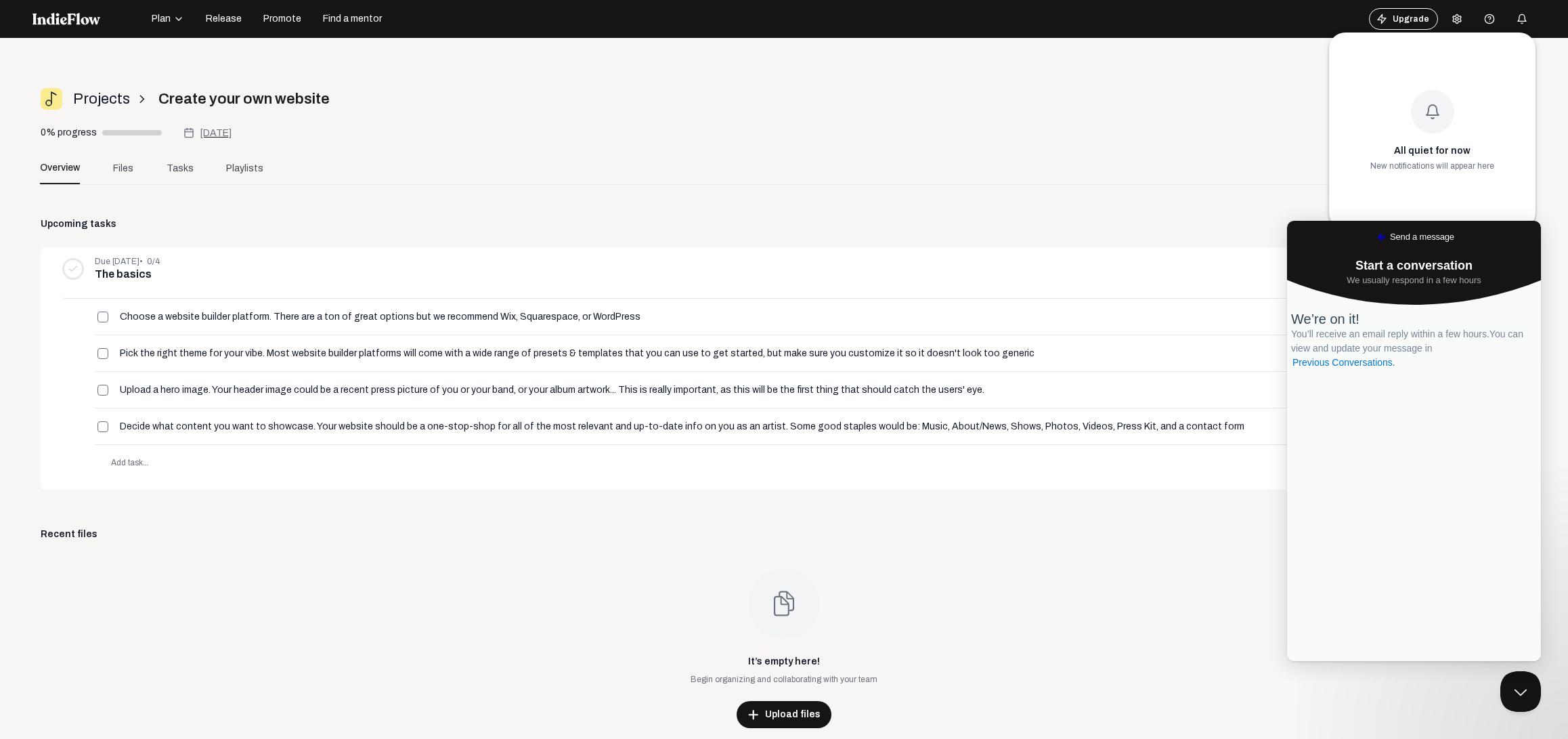
click at [1437, 19] on div at bounding box center [784, 369] width 1568 height 739
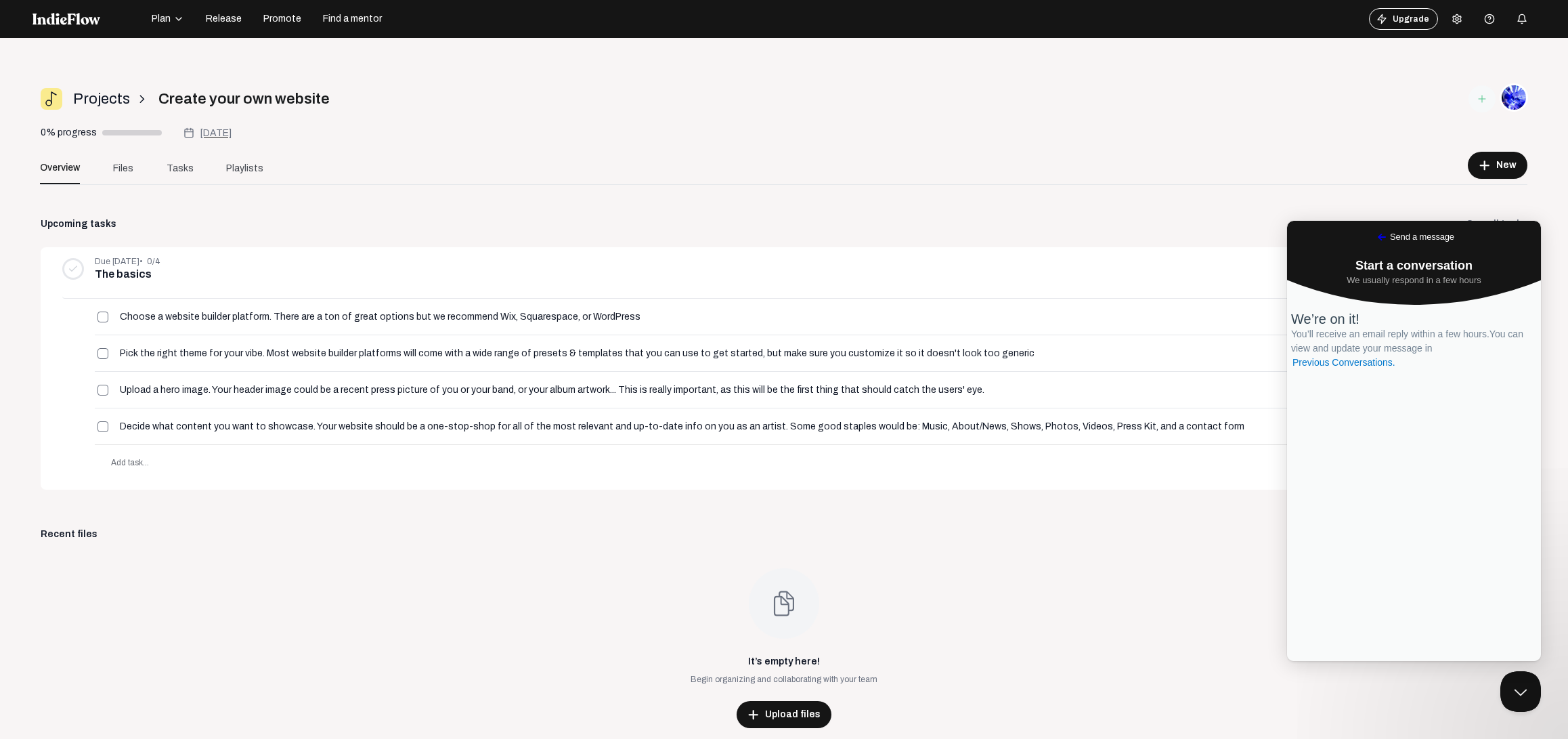
click at [1454, 19] on icon at bounding box center [1457, 19] width 8 height 9
click at [1481, 101] on link "Payment Settings" at bounding box center [1498, 105] width 98 height 17
click at [1459, 14] on icon at bounding box center [1457, 19] width 11 height 11
click at [1518, 104] on link "Payment Settings" at bounding box center [1498, 105] width 98 height 17
click at [1296, 128] on div "Projects arrow_forward_ios Create your own website 0% progress 10/7/2025 Oct 7,…" at bounding box center [783, 135] width 1487 height 101
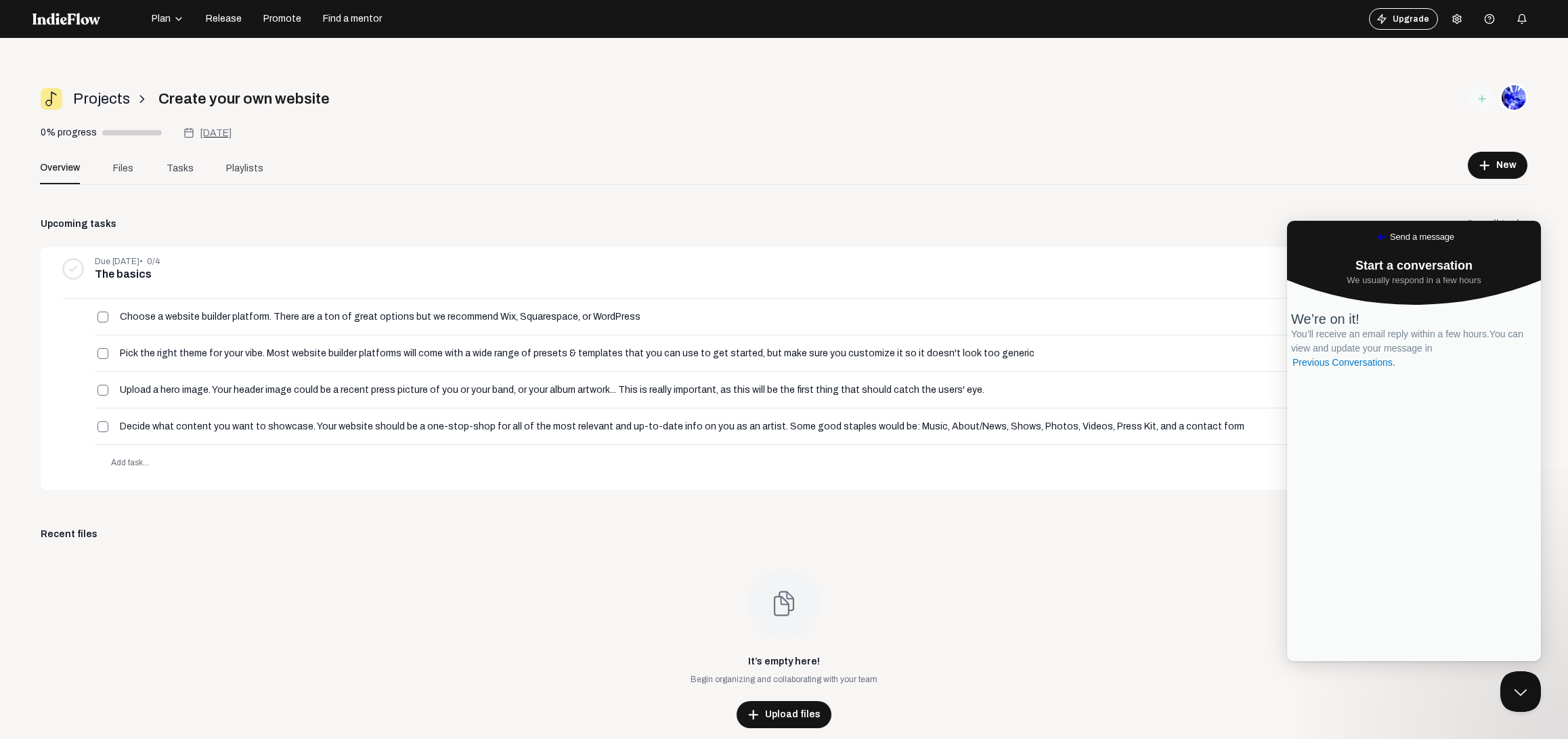
click at [1311, 106] on div "Projects arrow_forward_ios Create your own website 0% progress 10/7/2025 Oct 7,…" at bounding box center [783, 135] width 1487 height 101
